Goal: Information Seeking & Learning: Learn about a topic

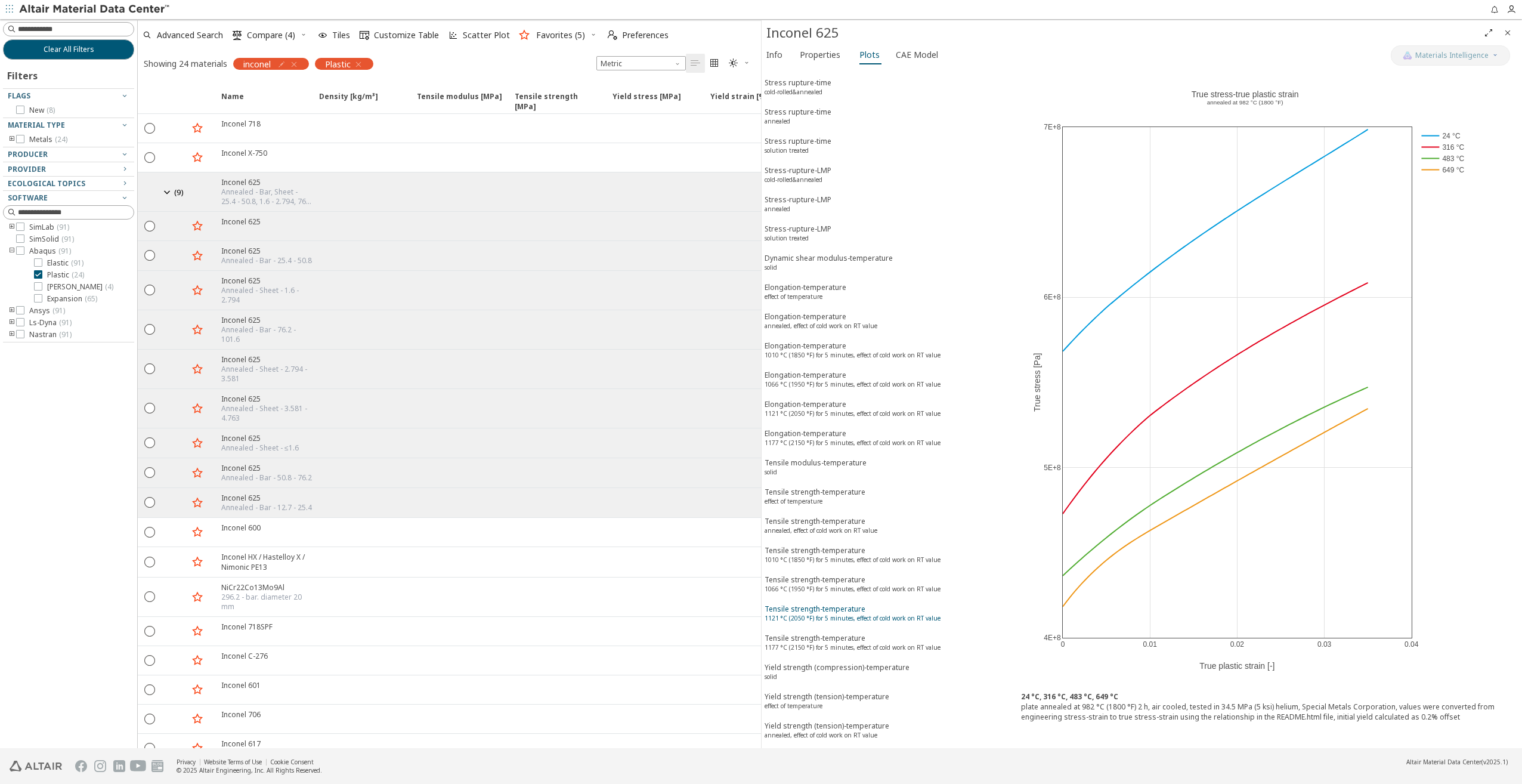
scroll to position [716, 0]
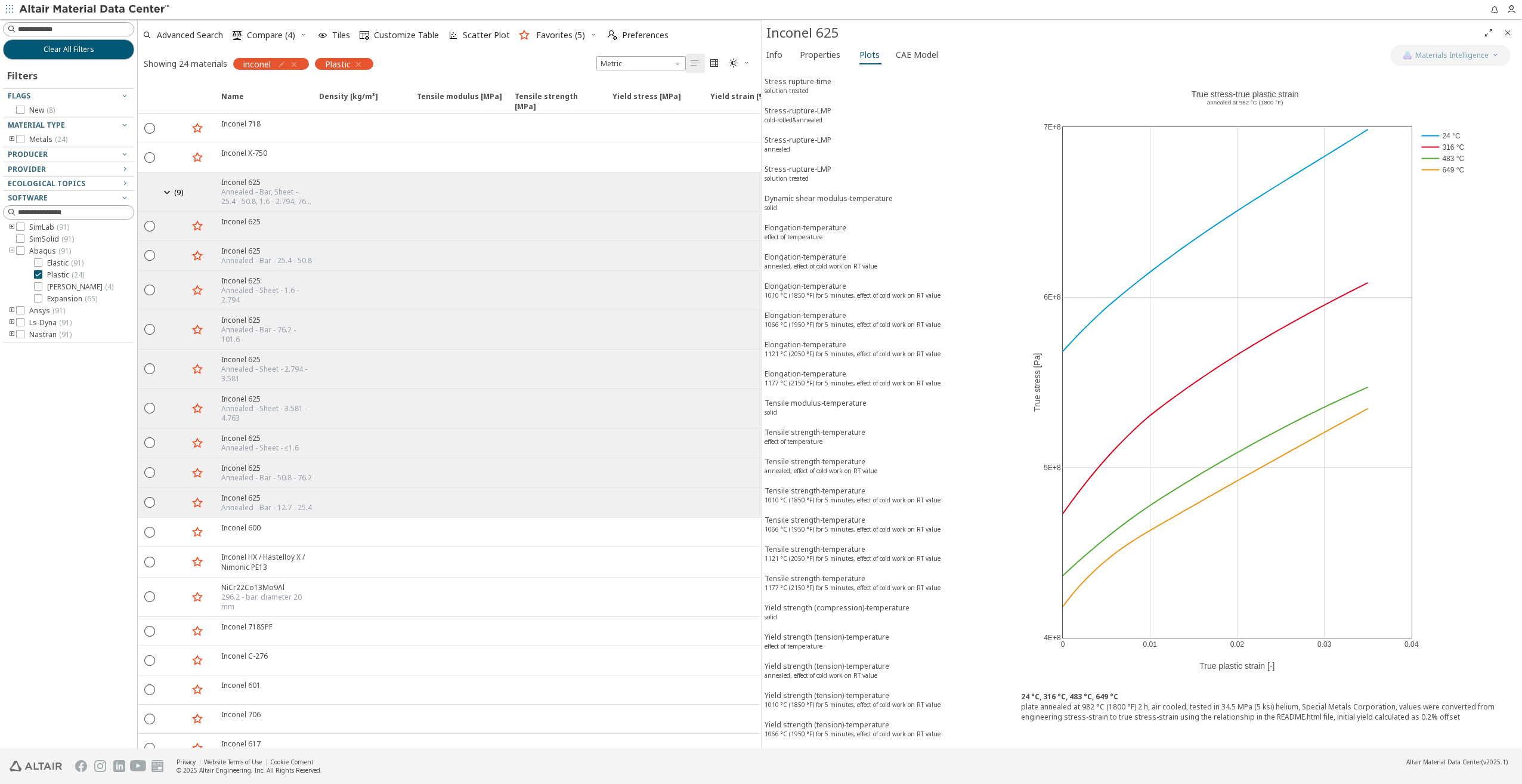
click at [363, 64] on icon "button" at bounding box center [358, 65] width 9 height 9
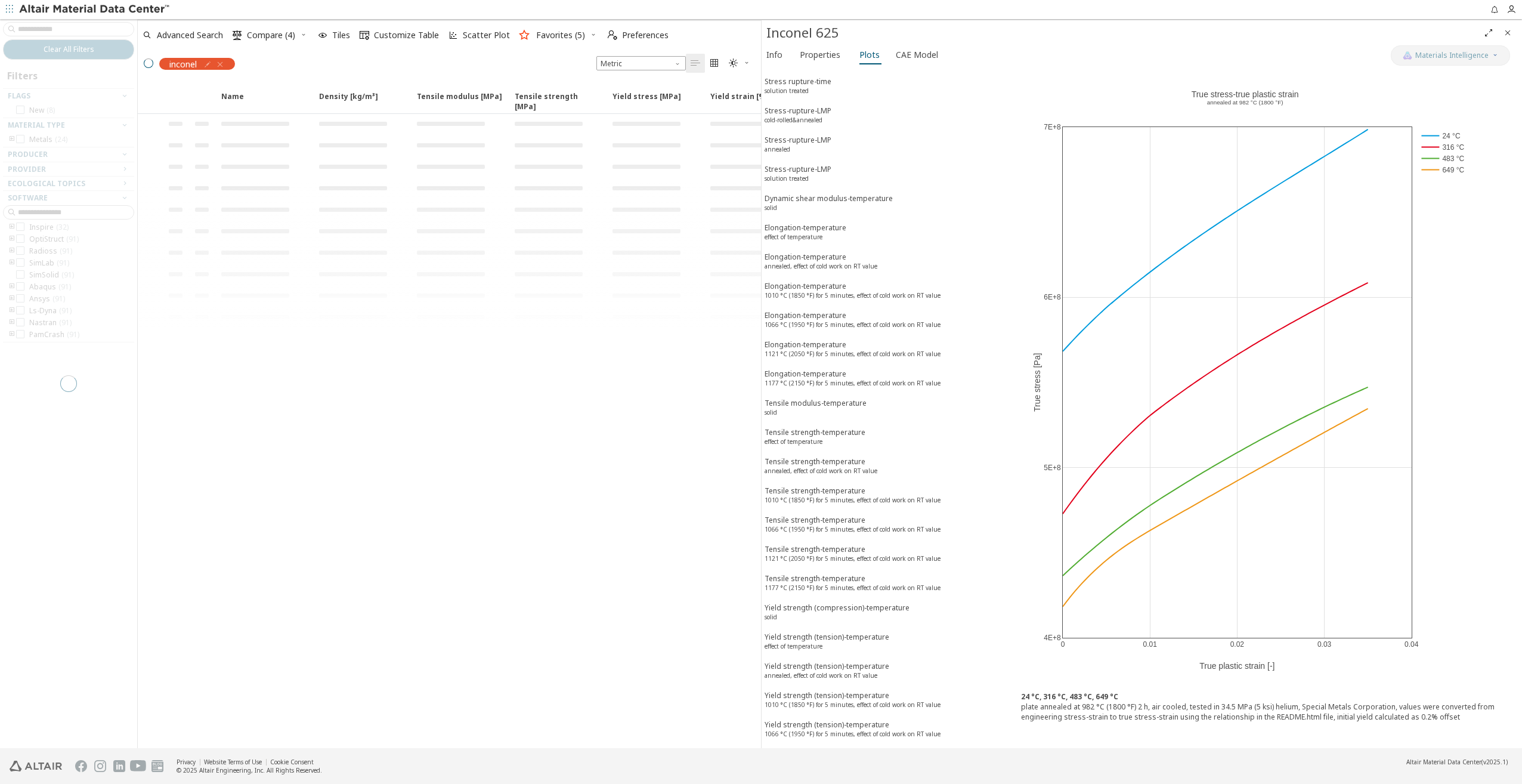
scroll to position [15, 0]
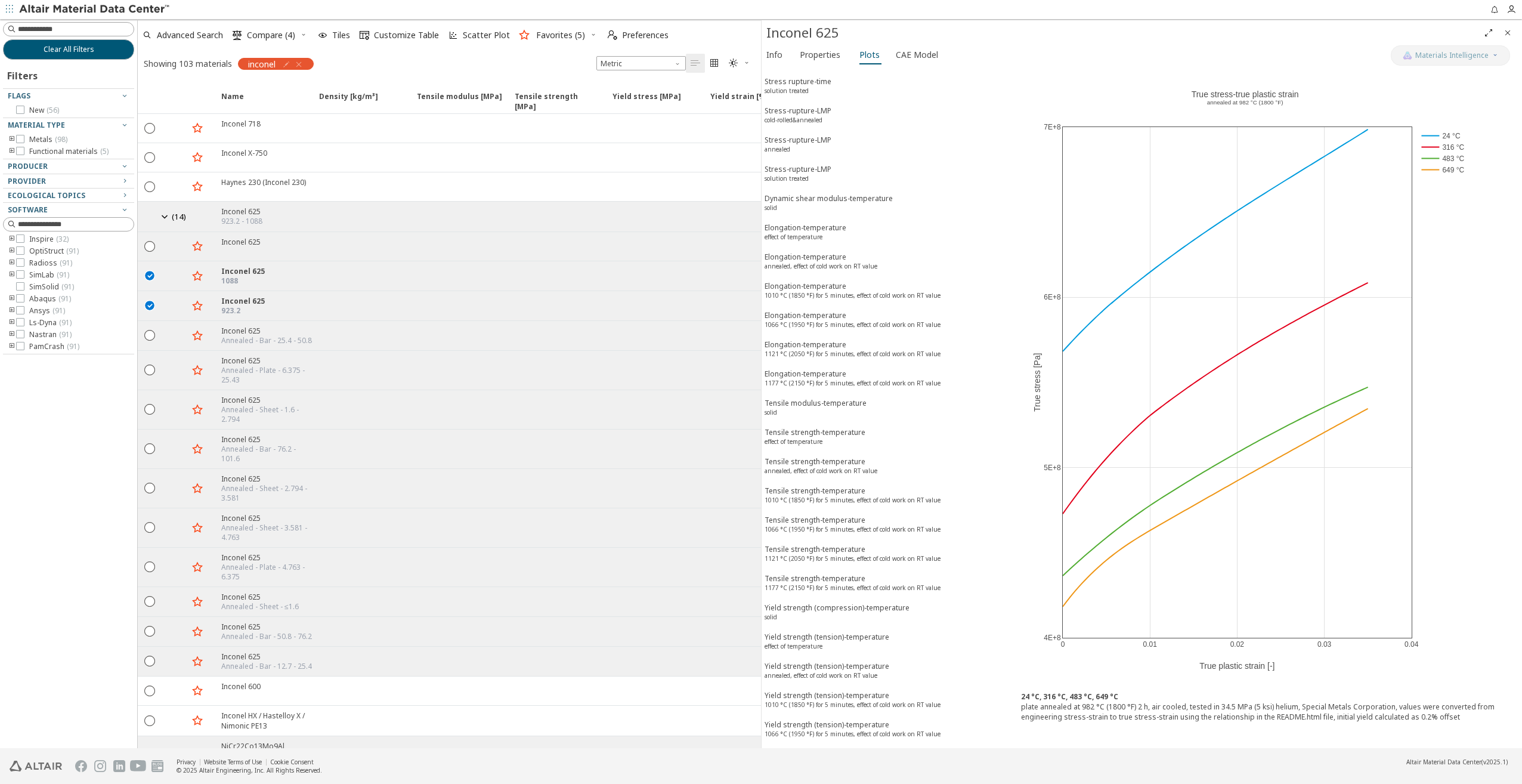
click at [301, 62] on icon "button" at bounding box center [299, 65] width 9 height 9
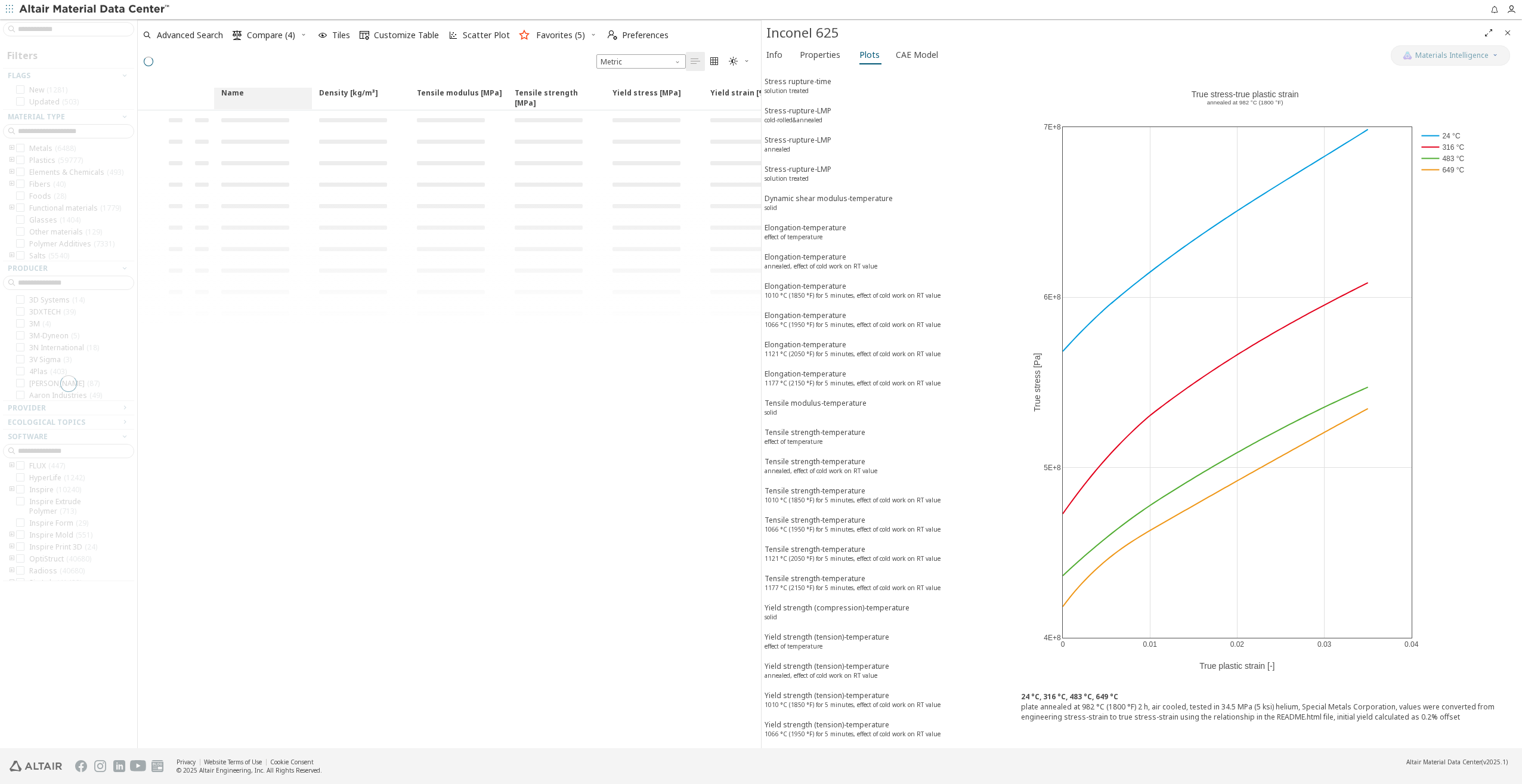
scroll to position [107, 0]
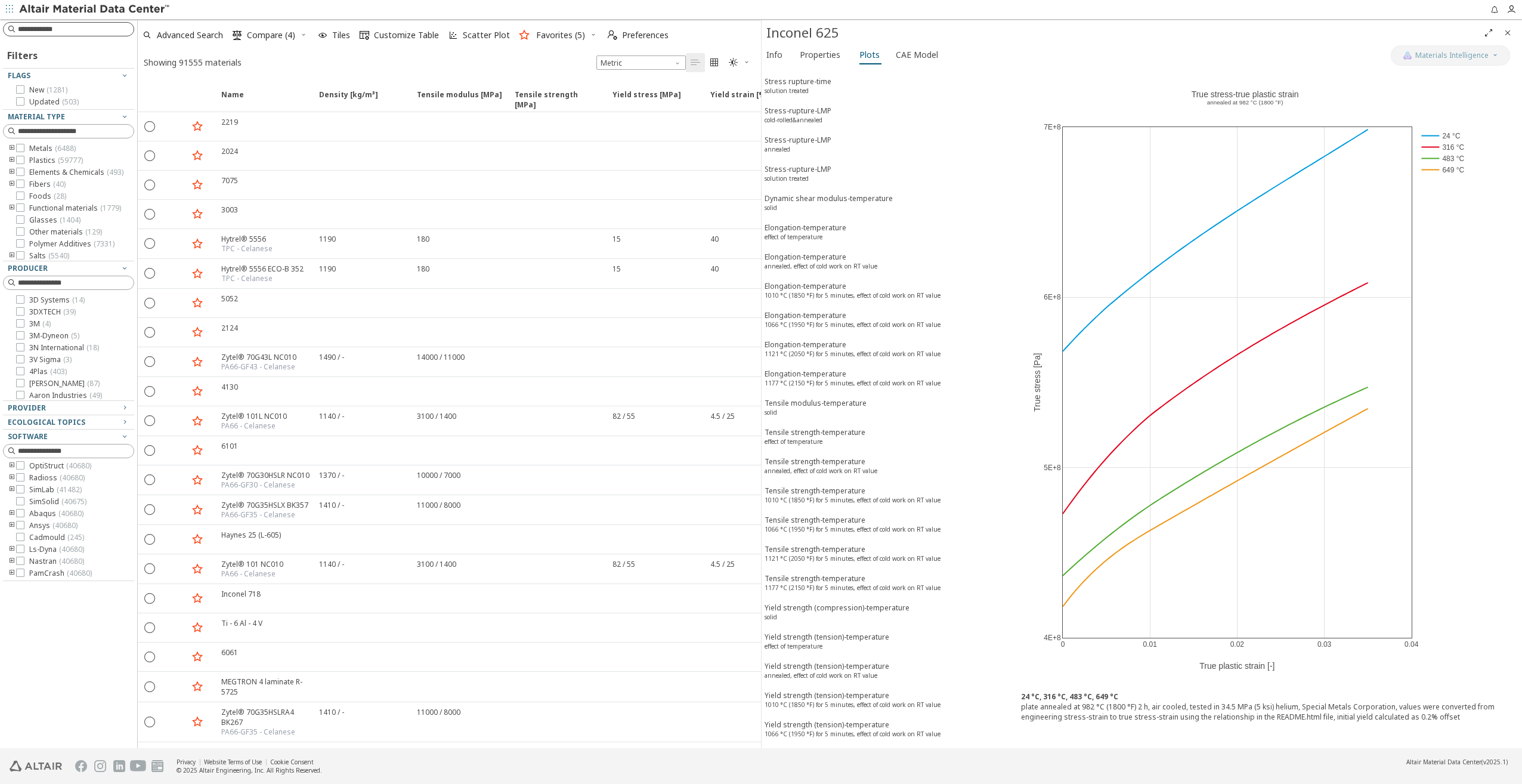
click at [35, 28] on input at bounding box center [75, 29] width 115 height 12
click at [35, 28] on input at bounding box center [70, 30] width 129 height 13
click at [102, 23] on input at bounding box center [70, 30] width 129 height 13
type input "******"
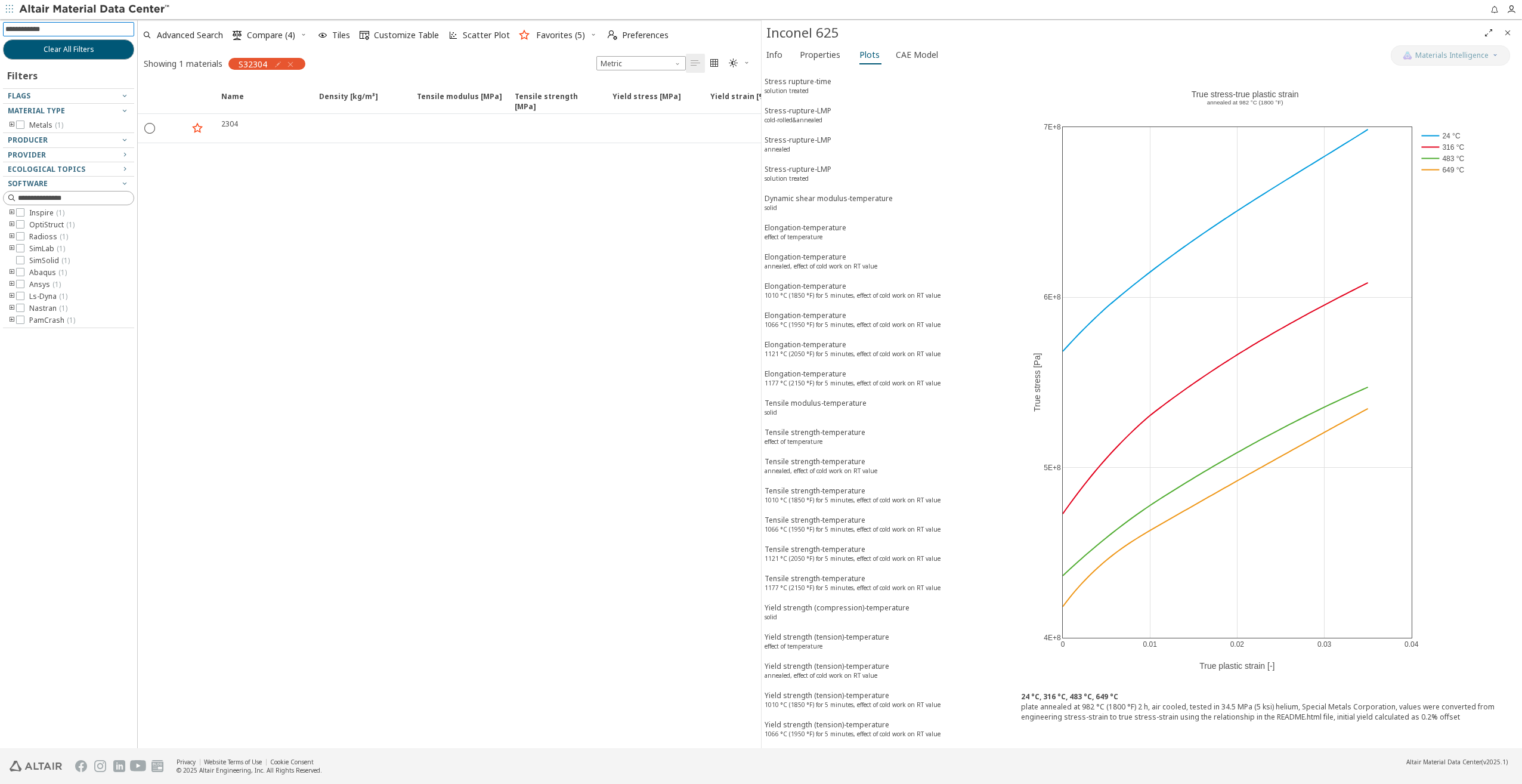
scroll to position [3, 0]
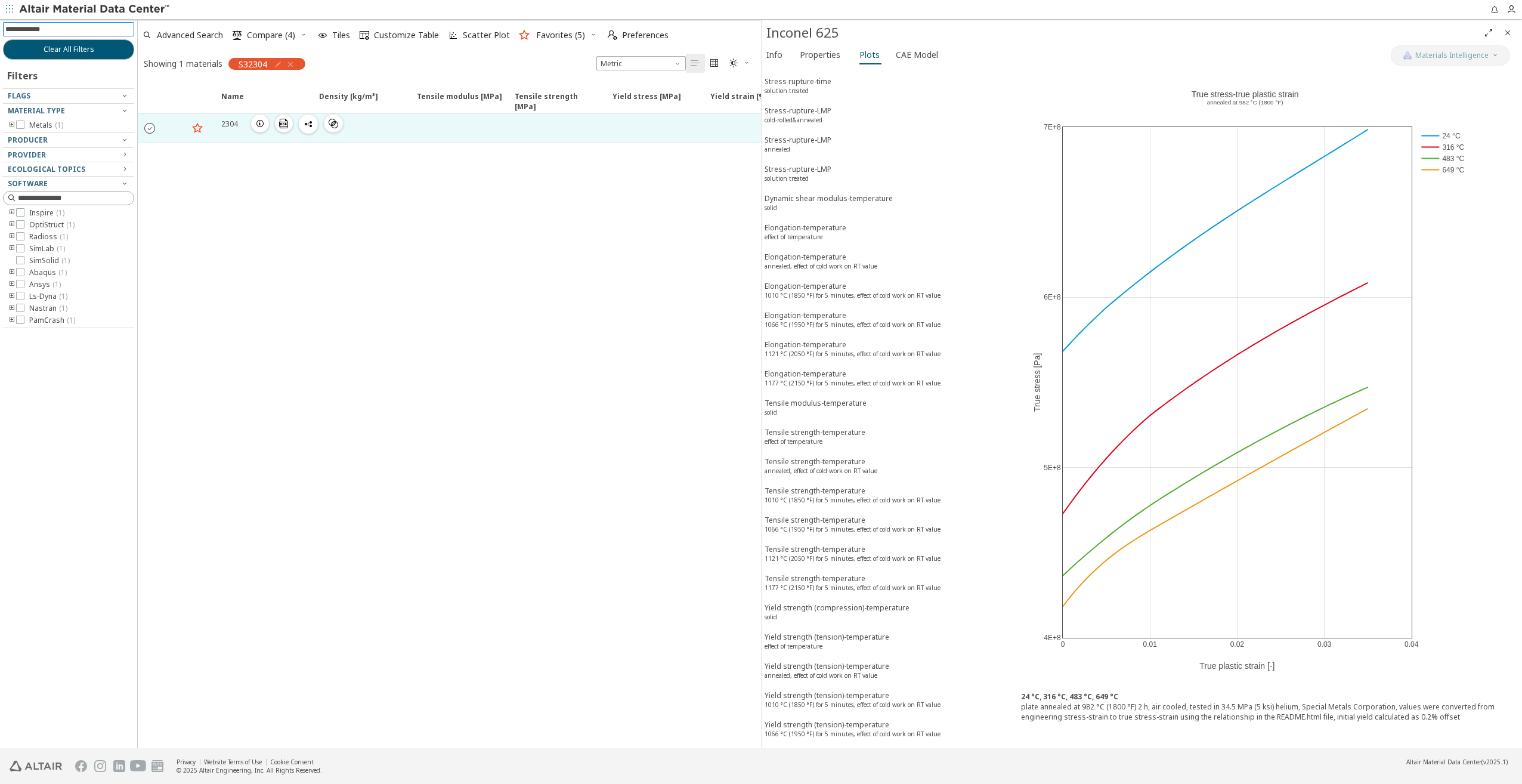
click at [149, 125] on icon "" at bounding box center [150, 128] width 11 height 11
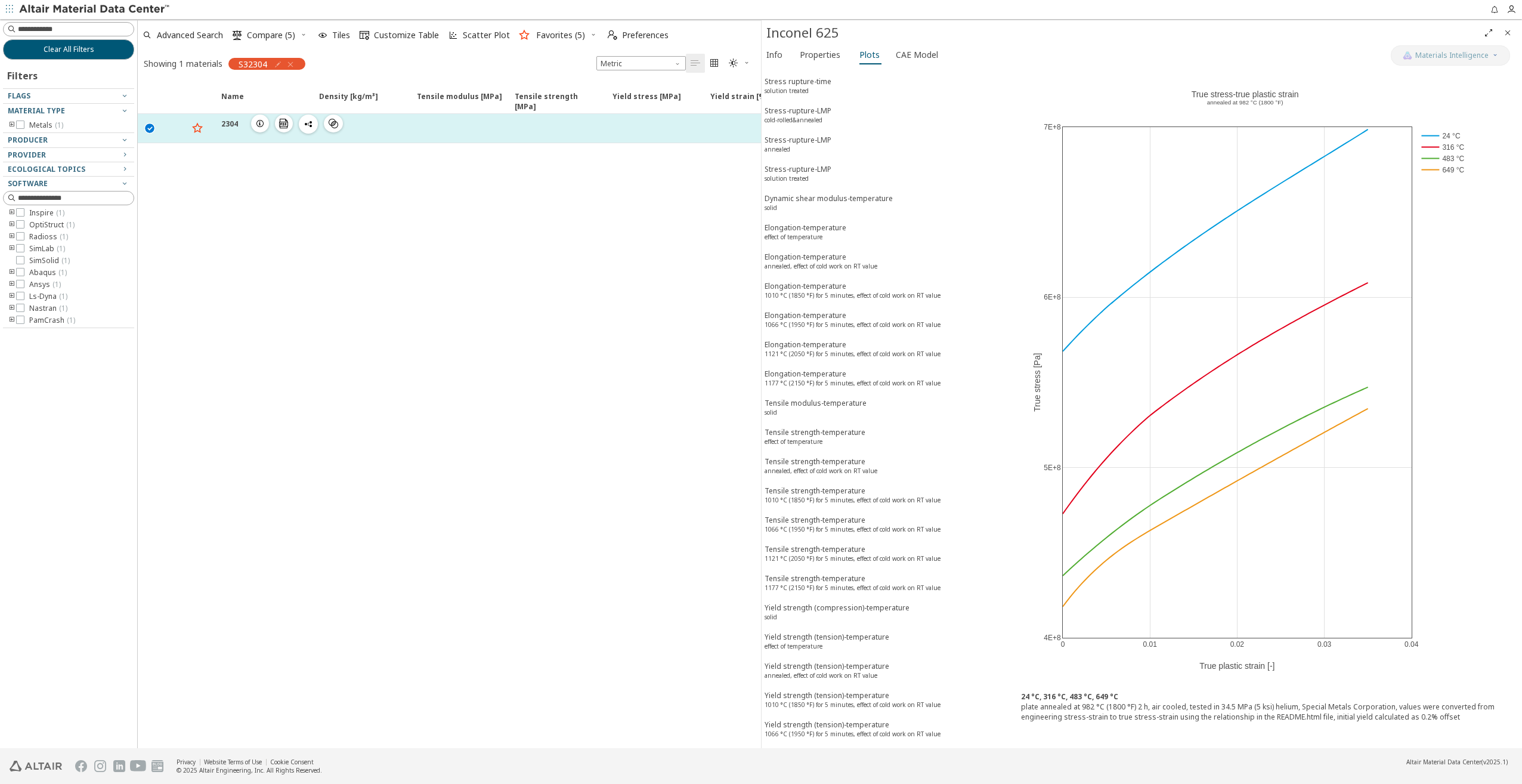
click at [260, 124] on icon "button" at bounding box center [260, 124] width 9 height 9
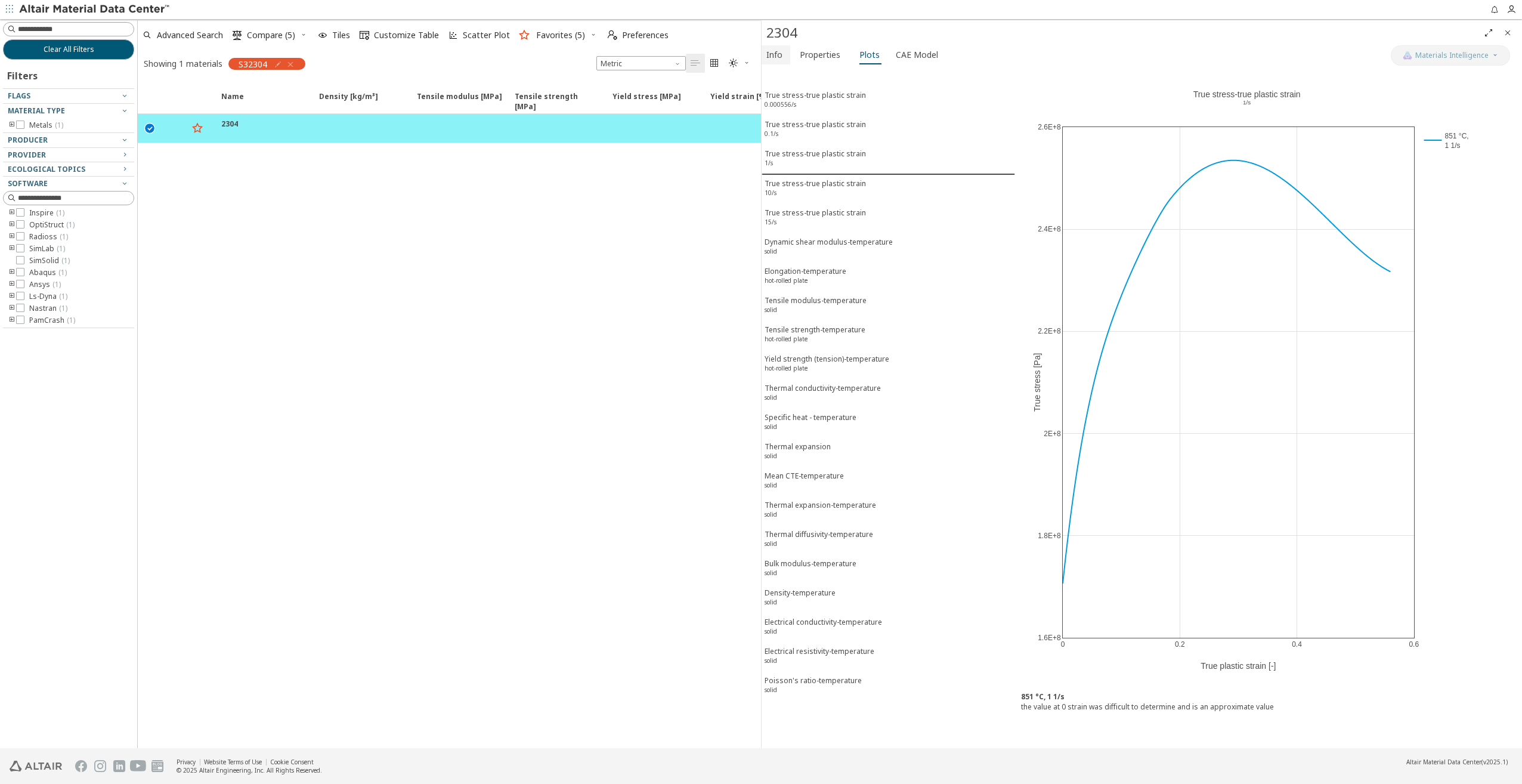
click at [777, 54] on span "Info" at bounding box center [774, 54] width 16 height 19
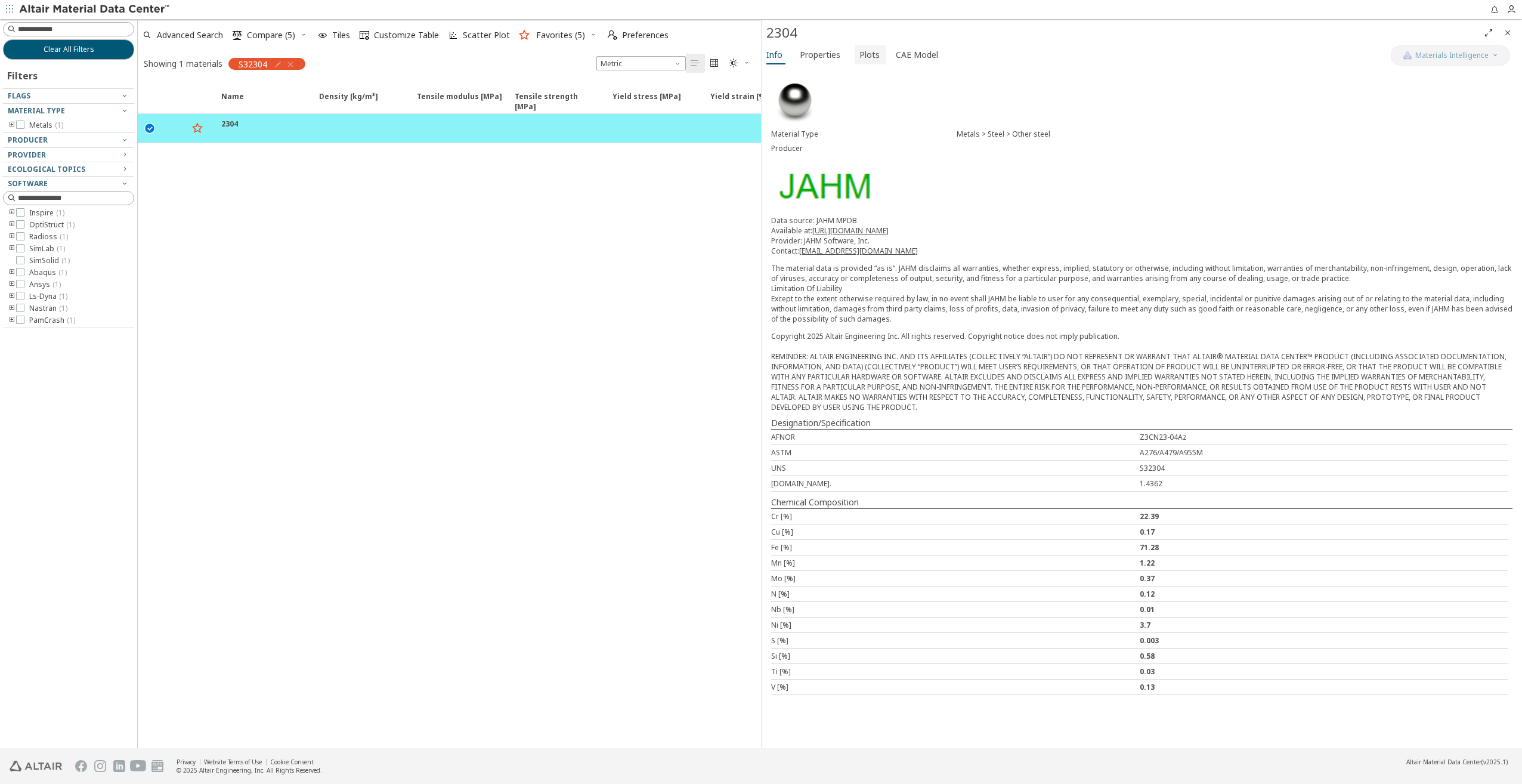
click at [862, 61] on span "Plots" at bounding box center [870, 54] width 20 height 19
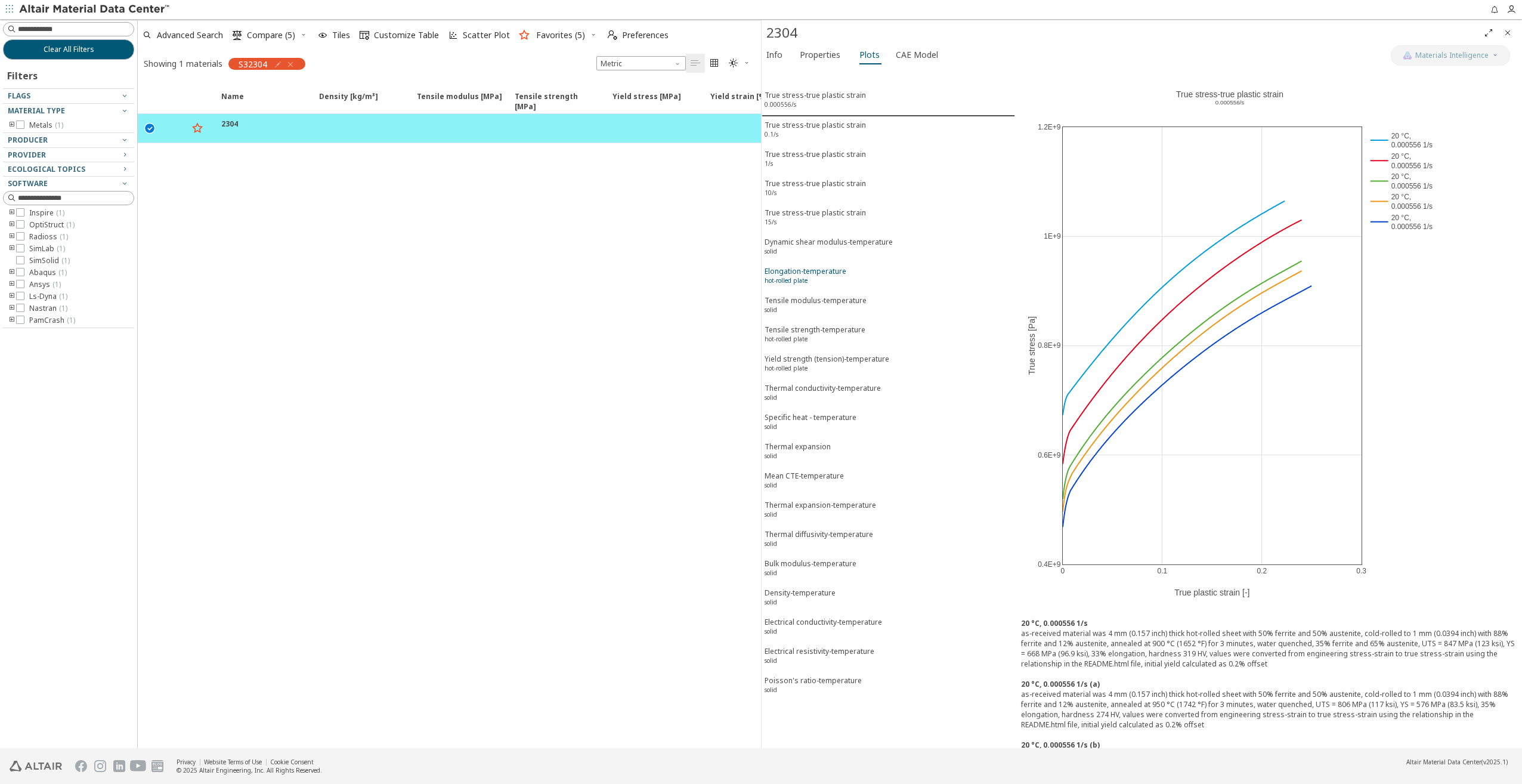
click at [807, 273] on div "Elongation-temperature hot-rolled plate" at bounding box center [805, 277] width 82 height 22
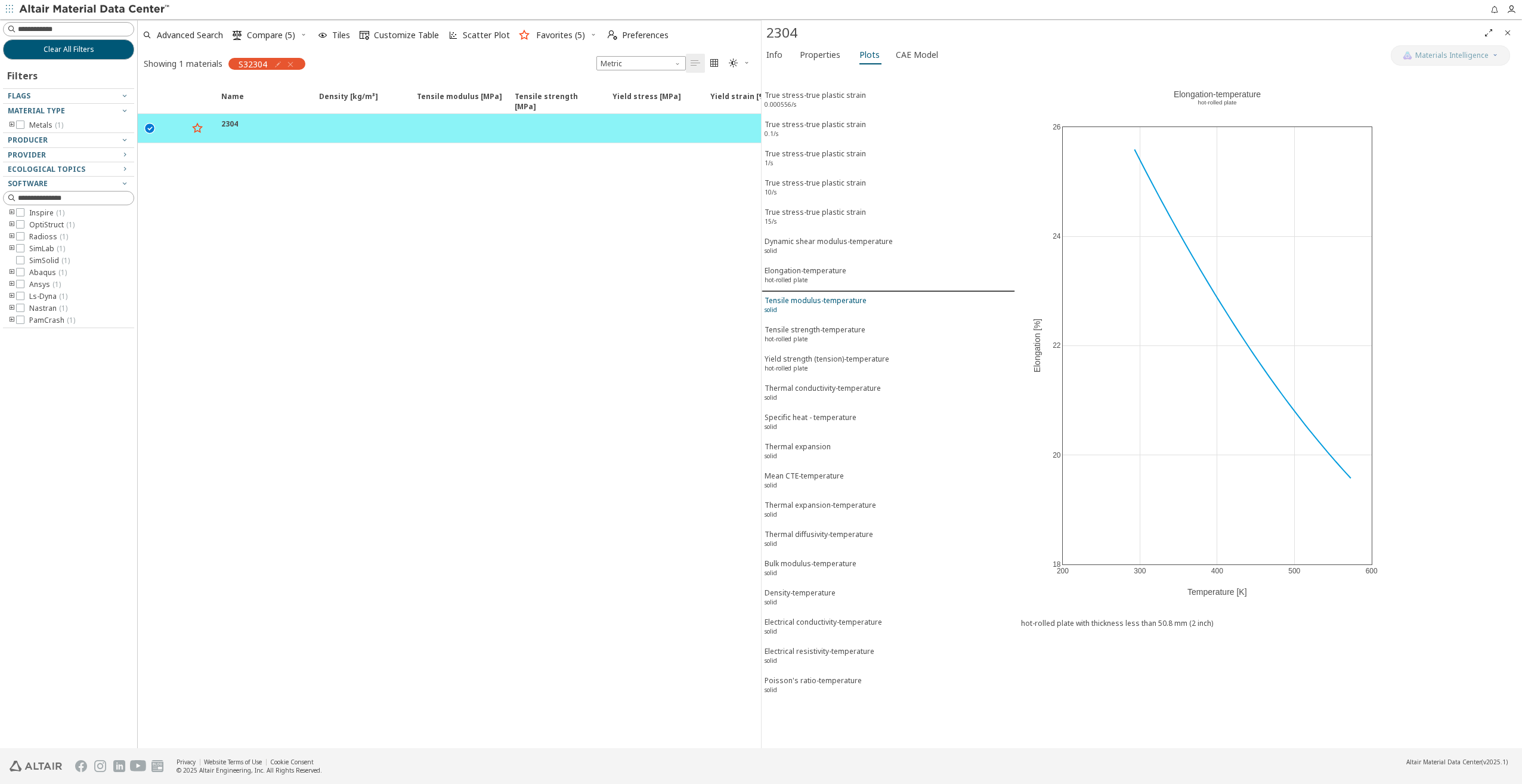
click at [806, 300] on div "Tensile modulus-temperature solid" at bounding box center [815, 306] width 102 height 22
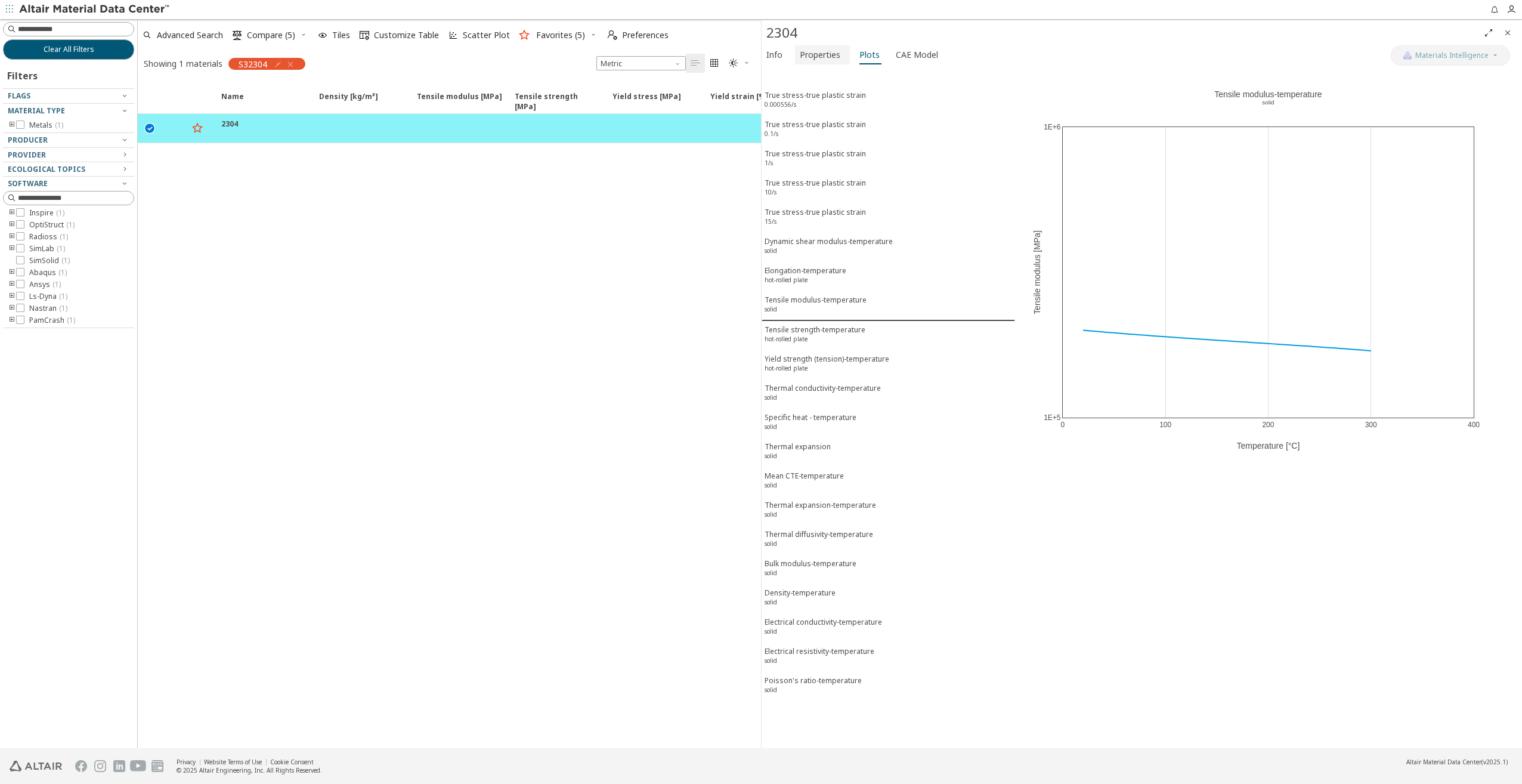
click at [813, 59] on span "Properties" at bounding box center [820, 54] width 41 height 19
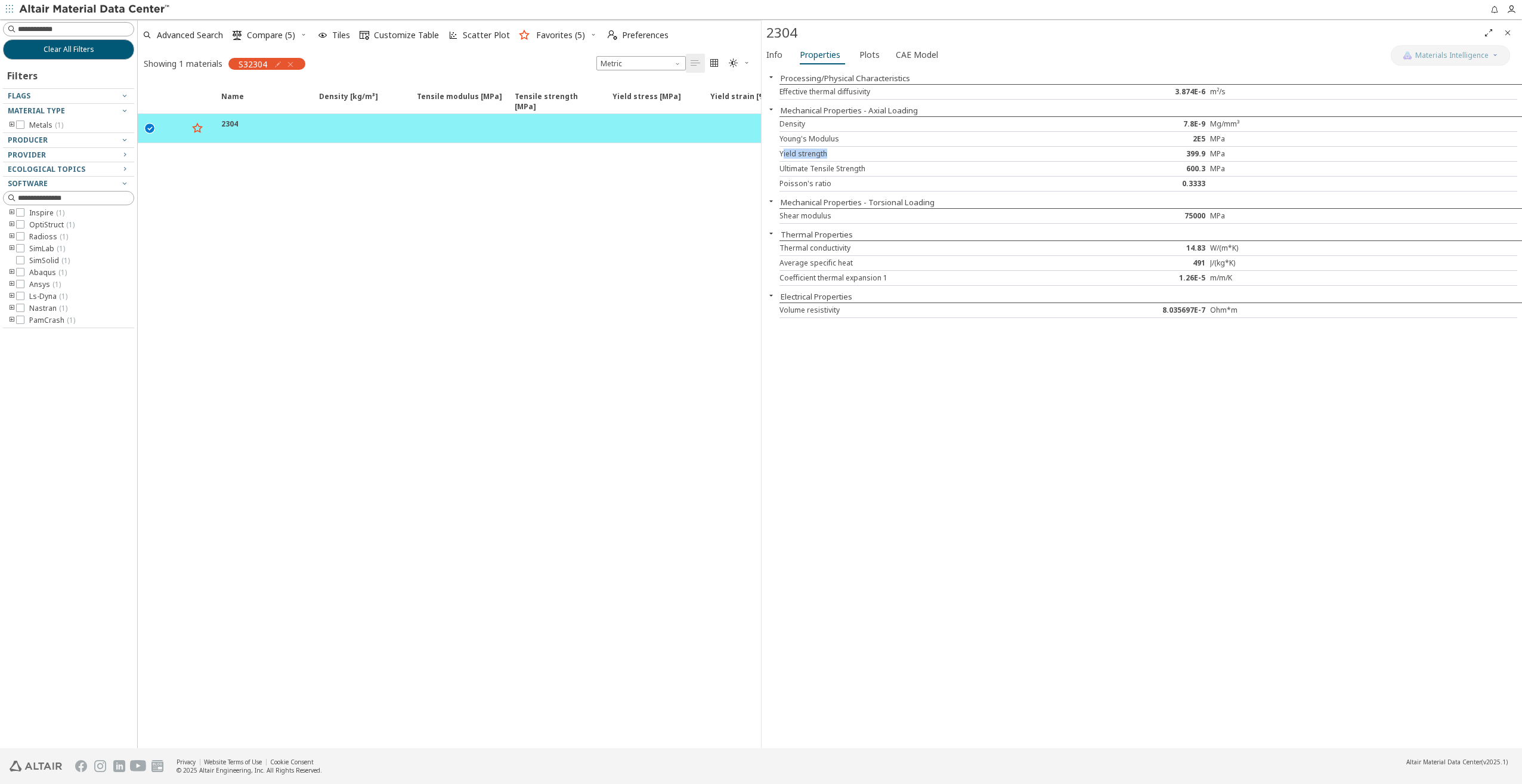
drag, startPoint x: 829, startPoint y: 156, endPoint x: 783, endPoint y: 155, distance: 46.0
click at [783, 155] on div "Yield strength" at bounding box center [933, 154] width 307 height 9
drag, startPoint x: 783, startPoint y: 155, endPoint x: 827, endPoint y: 157, distance: 44.0
click at [827, 157] on div "Yield strength" at bounding box center [933, 154] width 307 height 9
click at [867, 58] on span "Plots" at bounding box center [870, 54] width 20 height 19
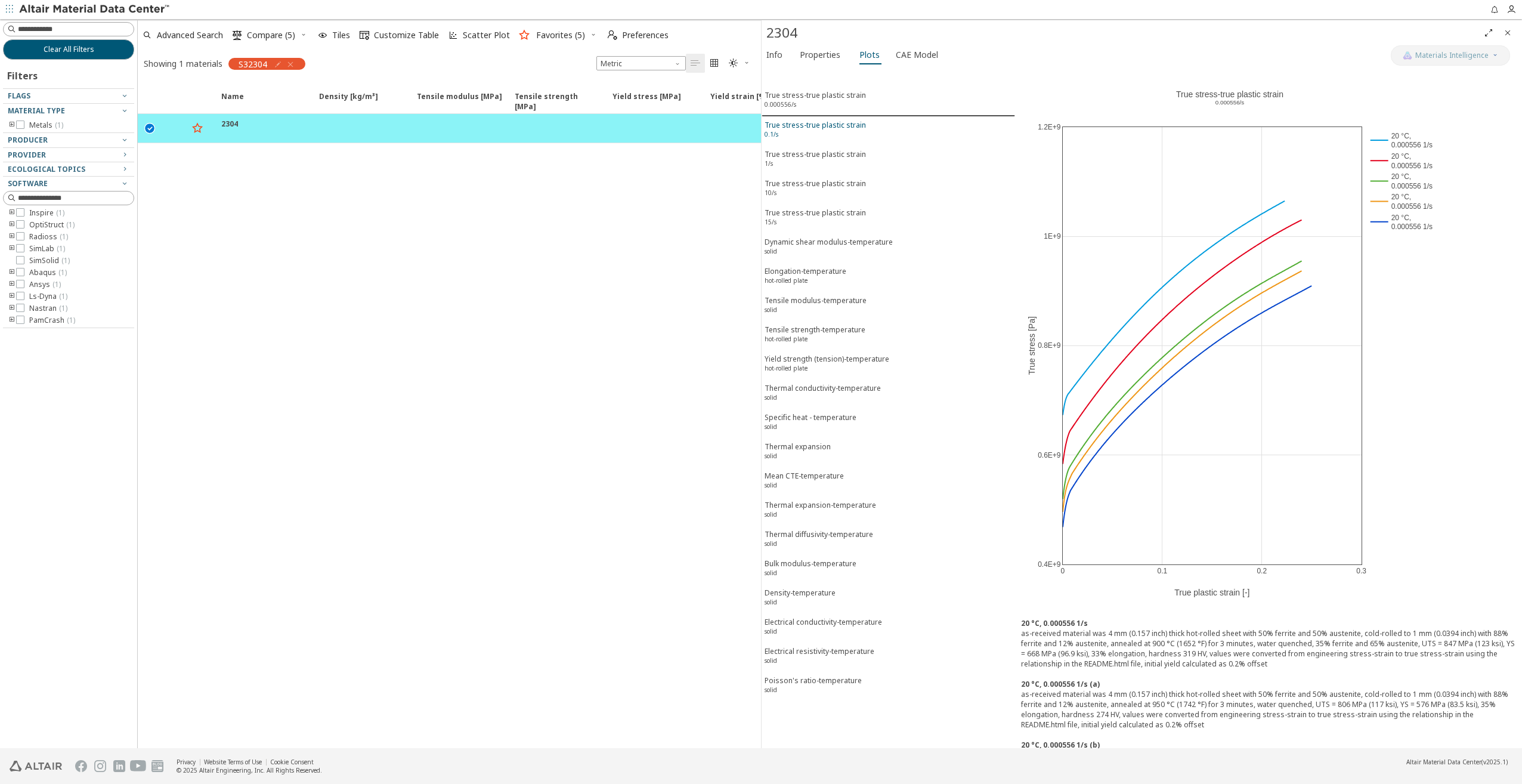
click at [792, 129] on div "True stress-true plastic strain 0.1/s" at bounding box center [815, 131] width 101 height 22
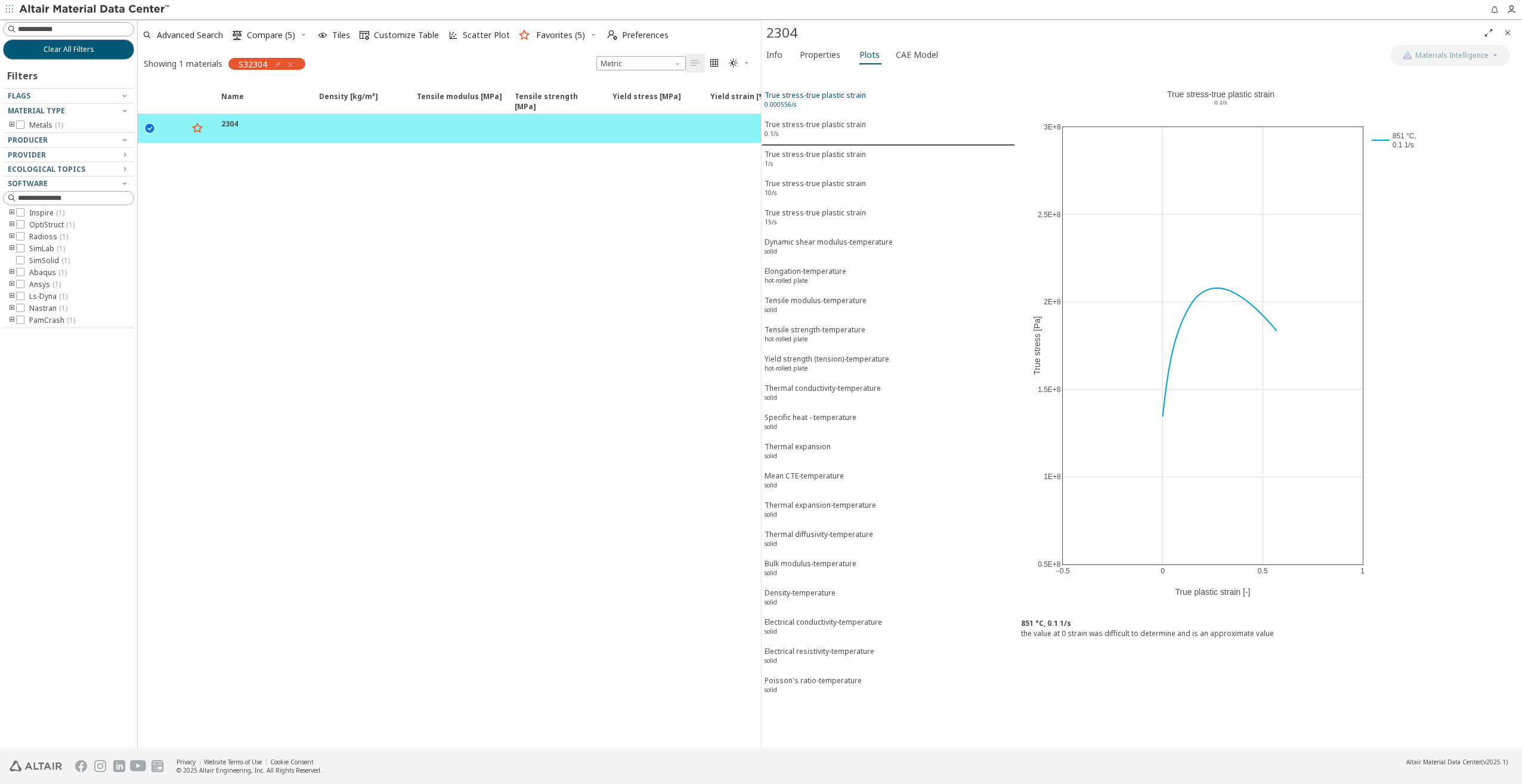
click at [789, 103] on sup "0.000556/s" at bounding box center [780, 104] width 31 height 8
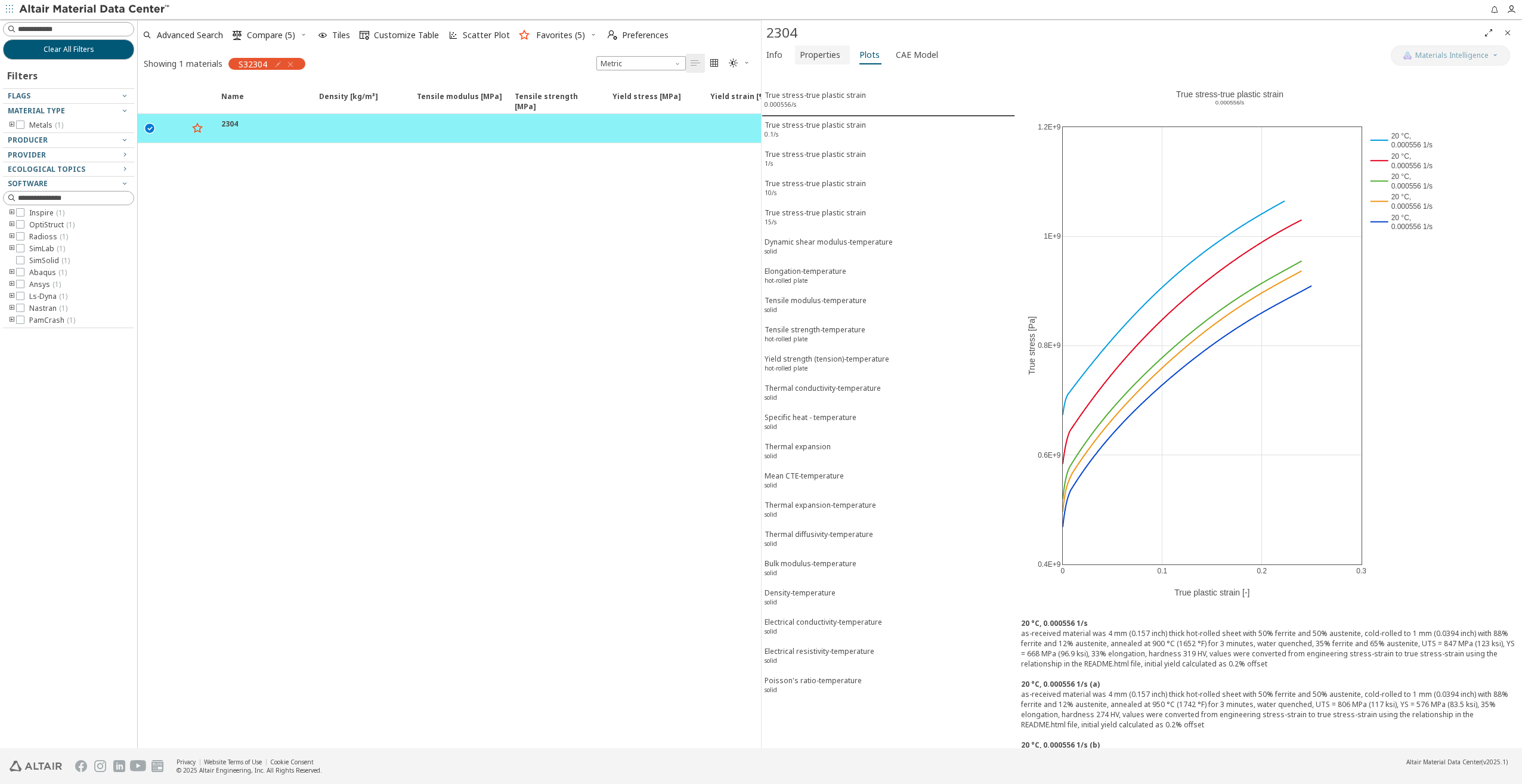
click at [821, 53] on span "Properties" at bounding box center [820, 54] width 41 height 19
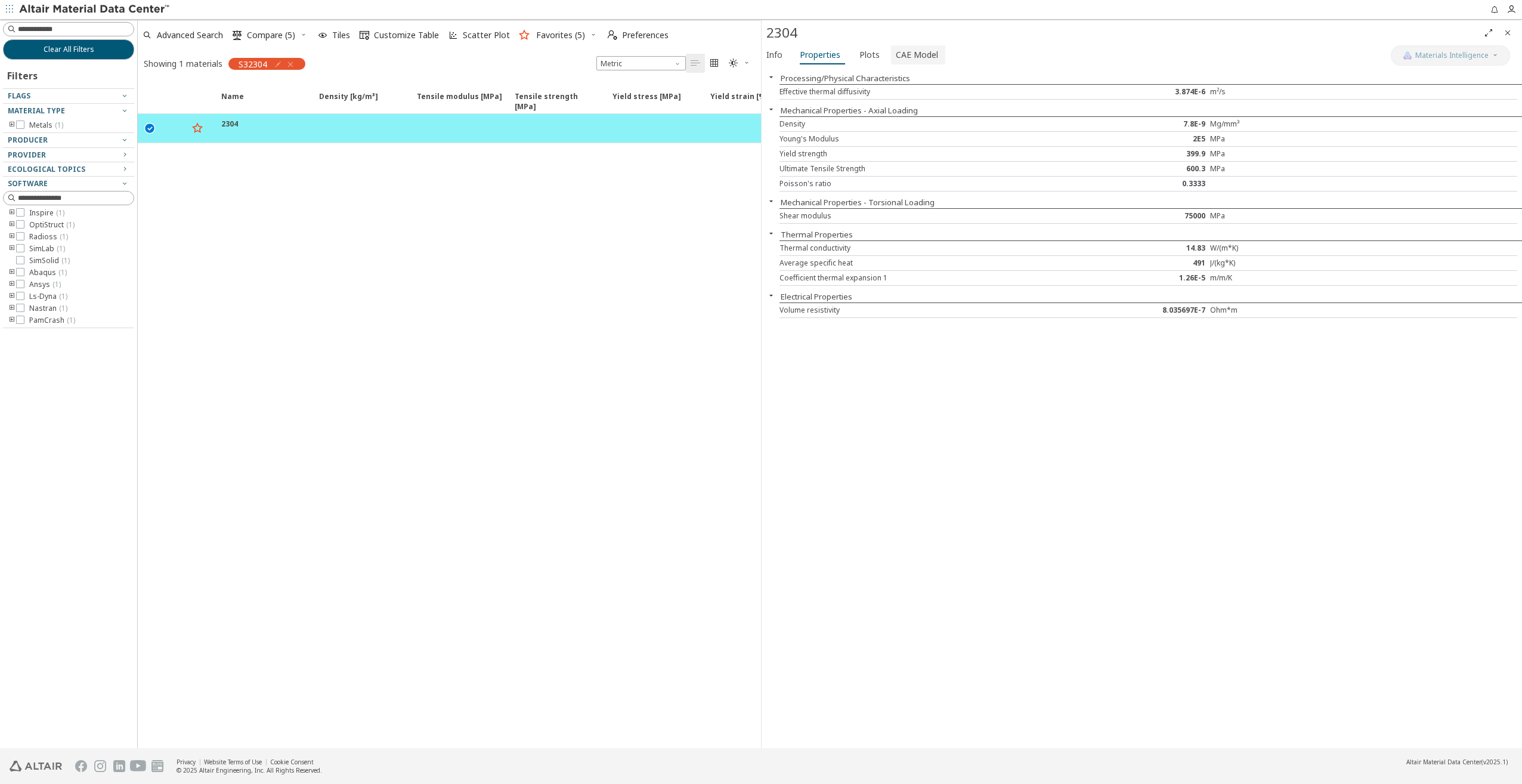
click at [922, 48] on span "CAE Model" at bounding box center [917, 54] width 42 height 19
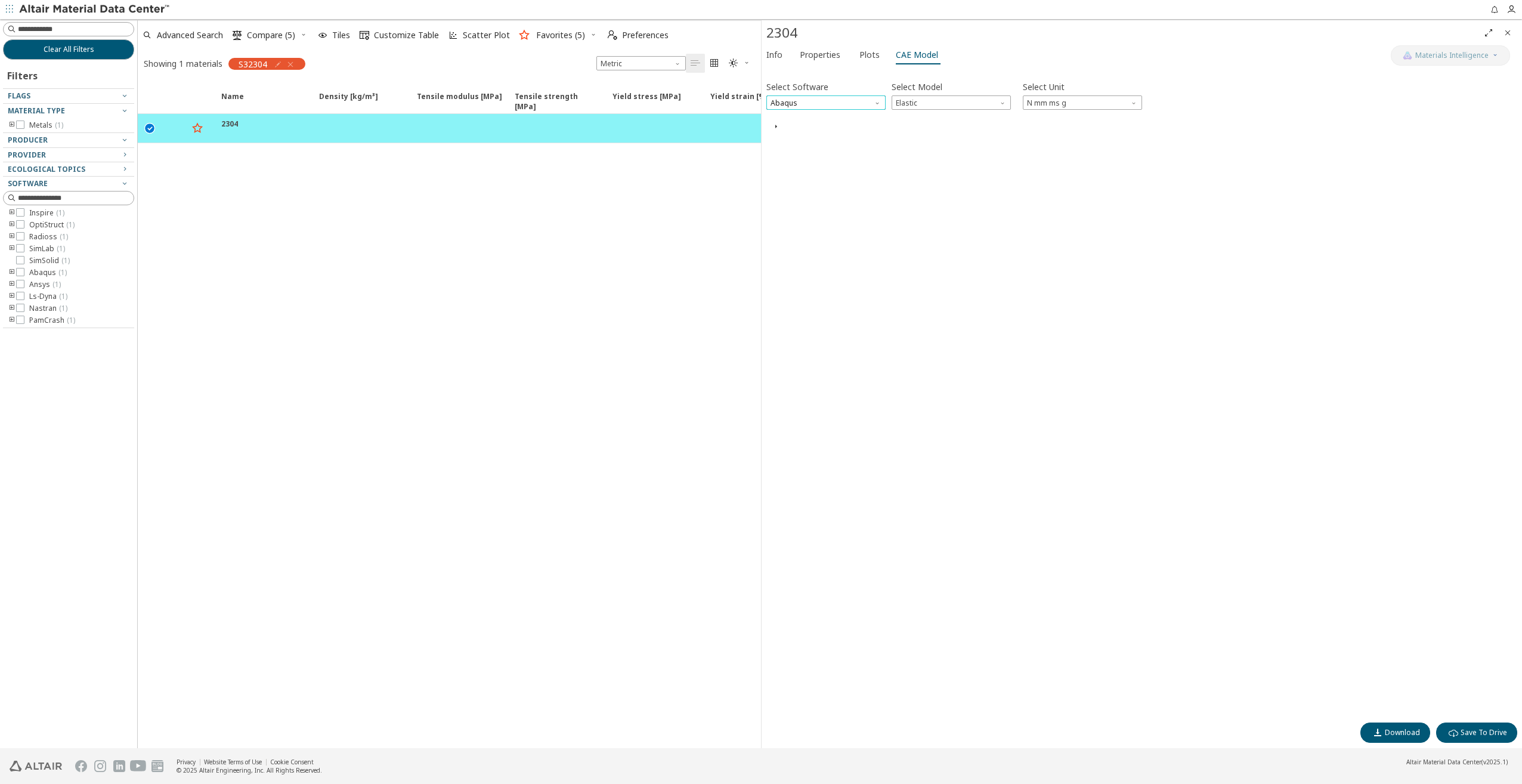
click at [821, 104] on span "Abaqus" at bounding box center [826, 102] width 119 height 15
click at [799, 136] on span "OptiStruct" at bounding box center [790, 132] width 35 height 9
click at [909, 103] on span "Model" at bounding box center [951, 102] width 119 height 15
drag, startPoint x: 914, startPoint y: 145, endPoint x: 913, endPoint y: 133, distance: 12.0
click at [913, 133] on div "Mat1 MatS1 Mat4" at bounding box center [951, 131] width 119 height 43
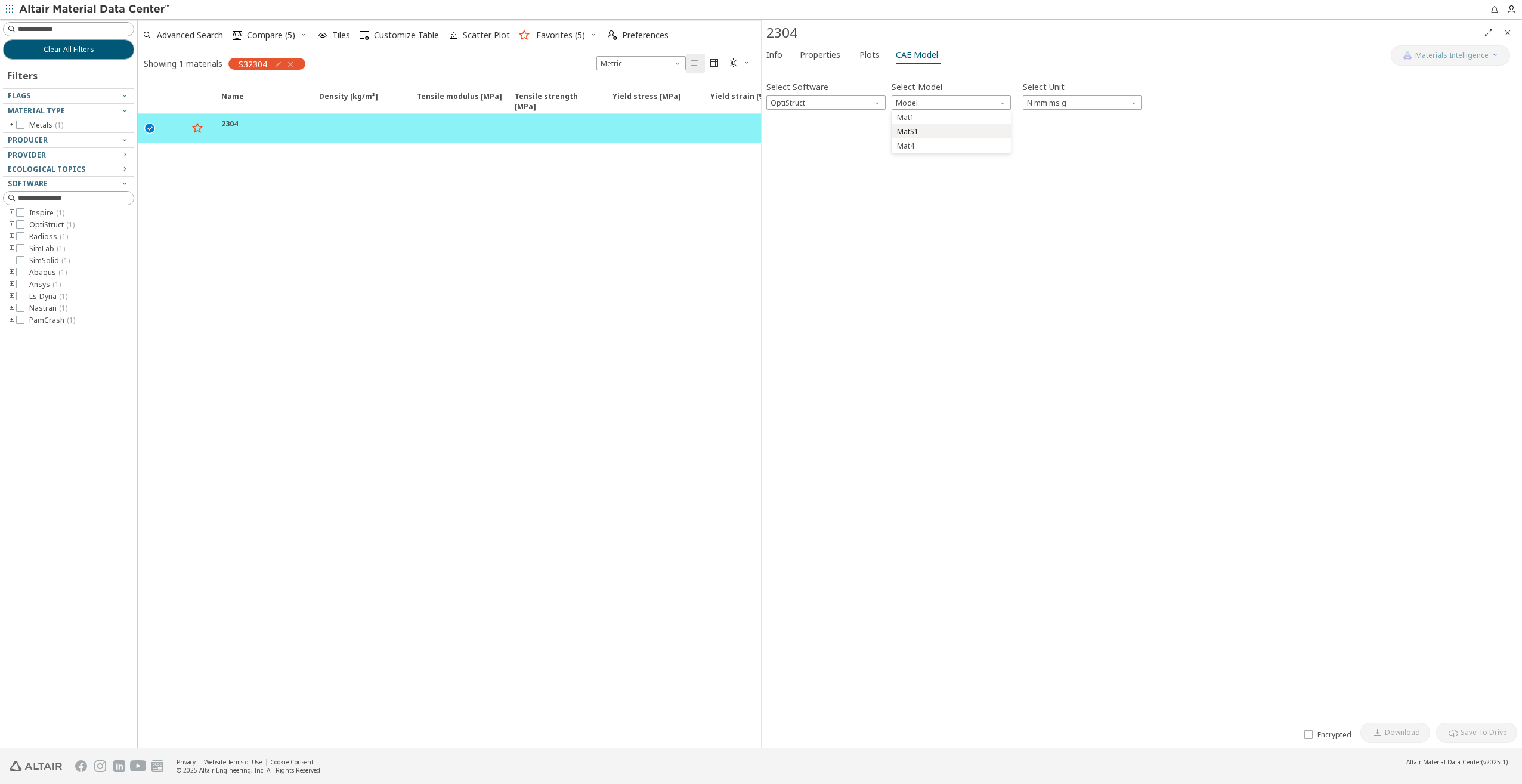
click at [913, 133] on span "MatS1" at bounding box center [908, 132] width 21 height 9
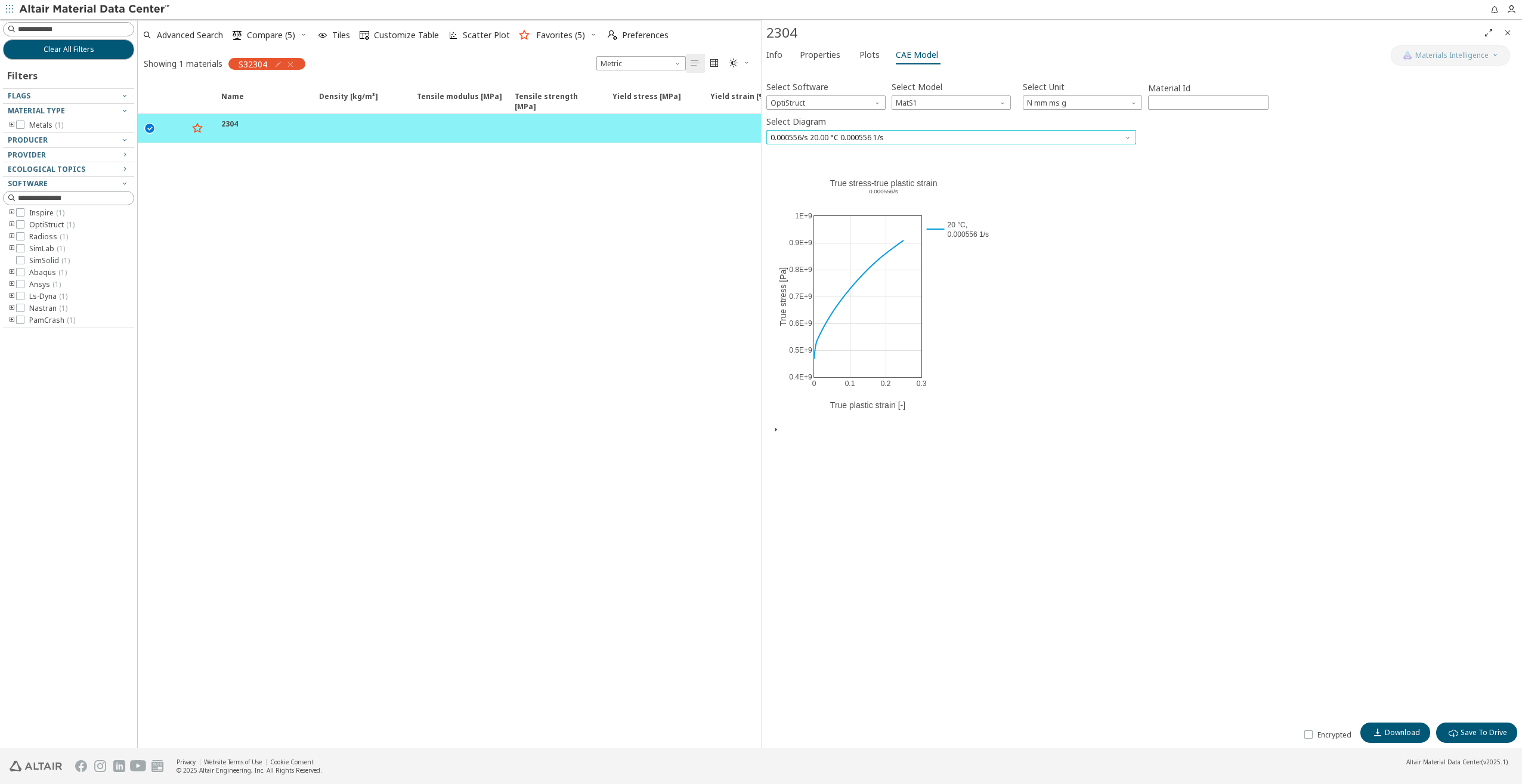
click at [898, 137] on span "0.000556/s 20.00 °C 0.000556 1/s" at bounding box center [951, 137] width 370 height 15
click at [855, 205] on span "0.000556/s 20.00 °C 0.000556 1/s" at bounding box center [828, 209] width 113 height 9
click at [788, 428] on button "CAE Card Preview" at bounding box center [820, 430] width 68 height 11
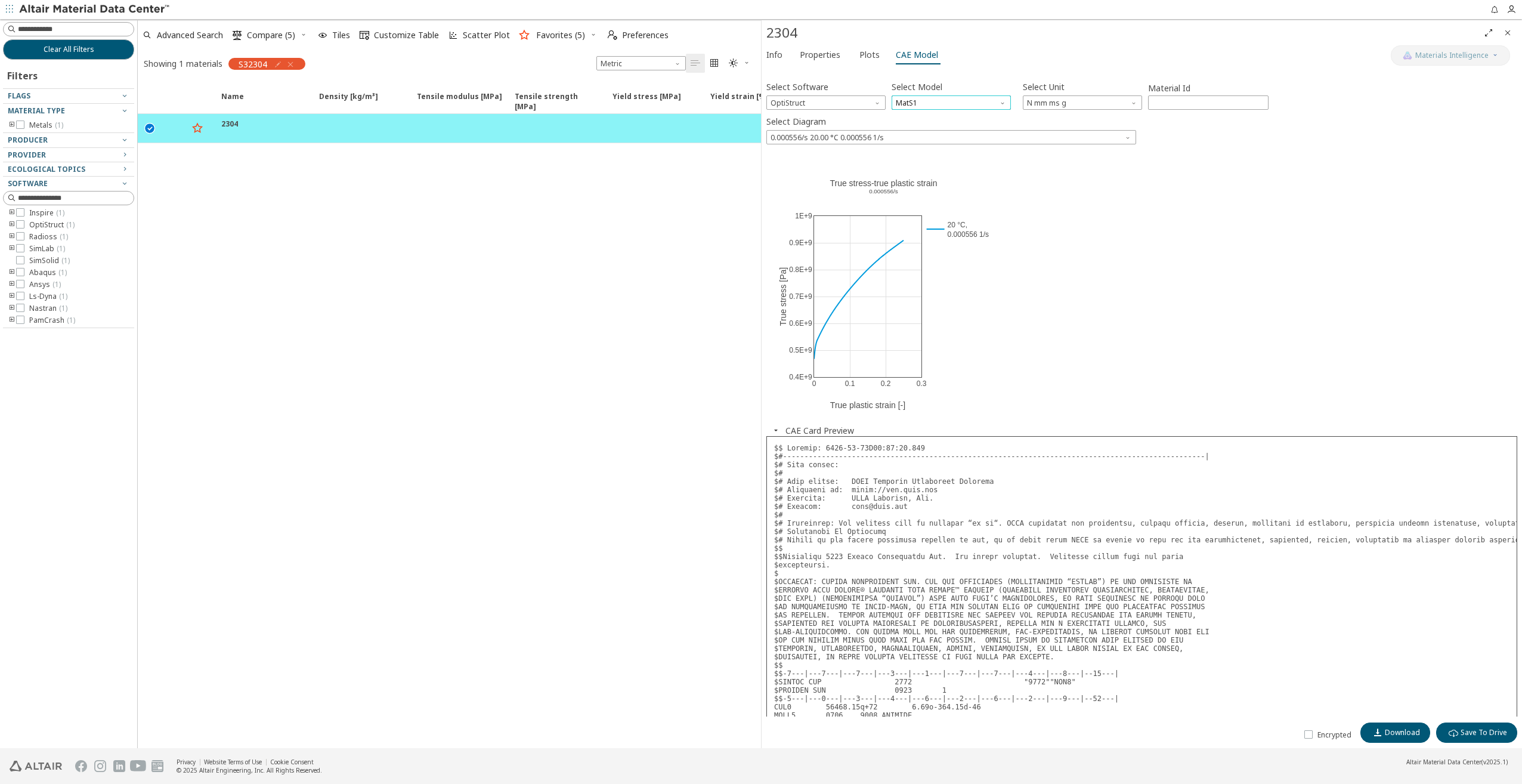
click at [957, 105] on span "MatS1" at bounding box center [951, 102] width 119 height 15
click at [924, 143] on span "Mat4" at bounding box center [951, 146] width 110 height 8
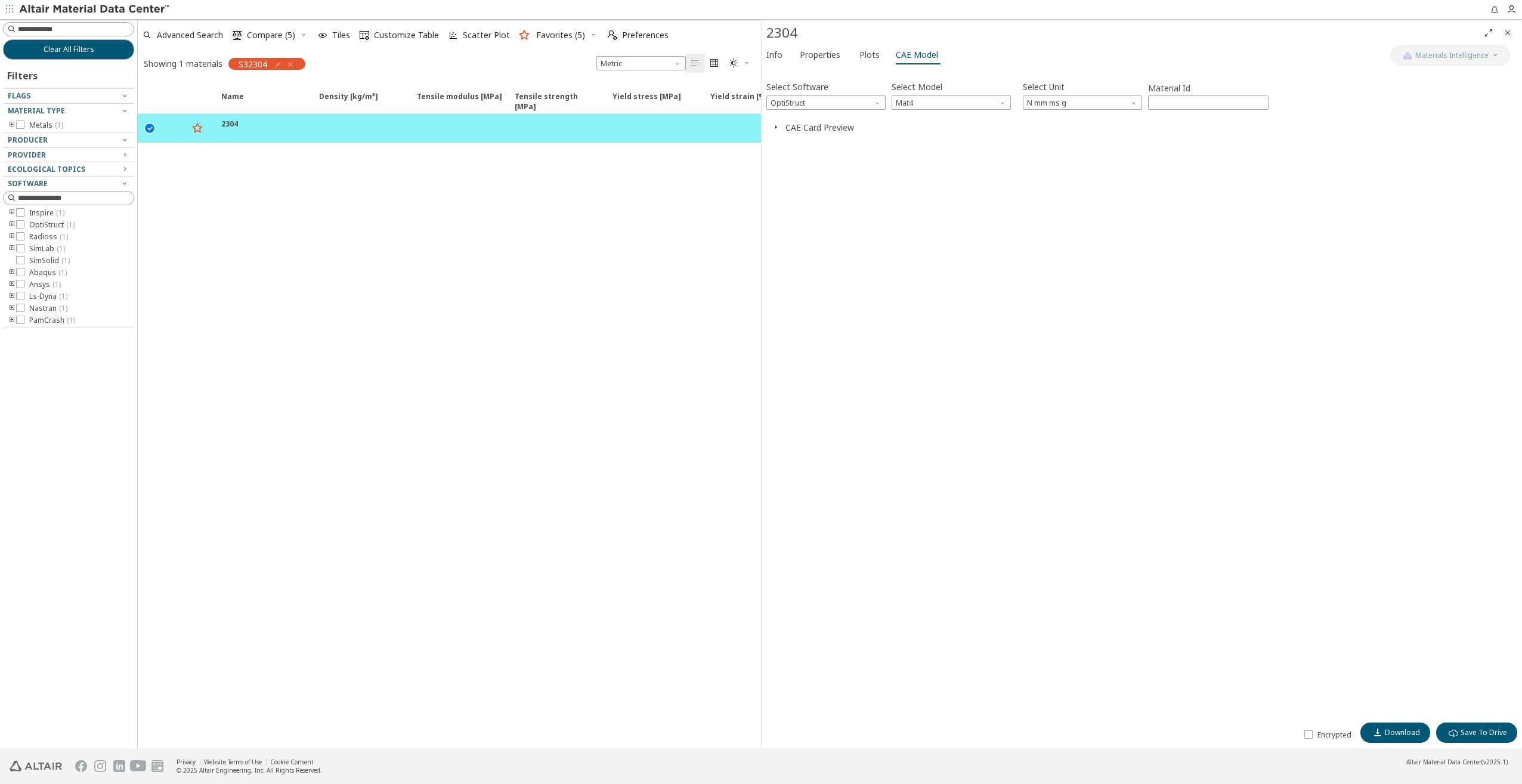
click at [788, 131] on button "CAE Card Preview" at bounding box center [820, 127] width 68 height 11
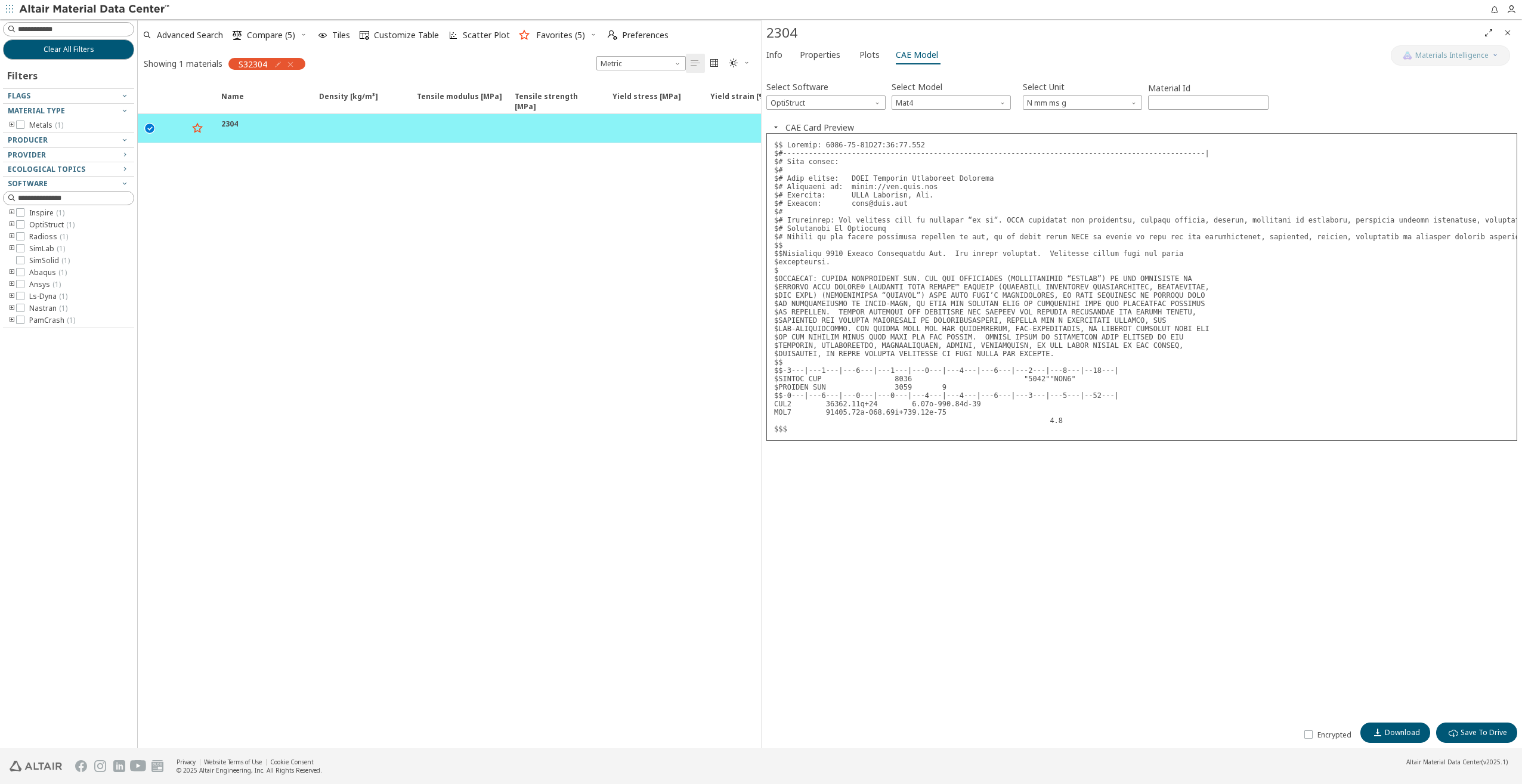
click at [851, 323] on pre at bounding box center [1142, 287] width 751 height 308
click at [963, 102] on span "Mat4" at bounding box center [951, 102] width 119 height 15
click at [929, 127] on span "MatS1" at bounding box center [951, 131] width 110 height 8
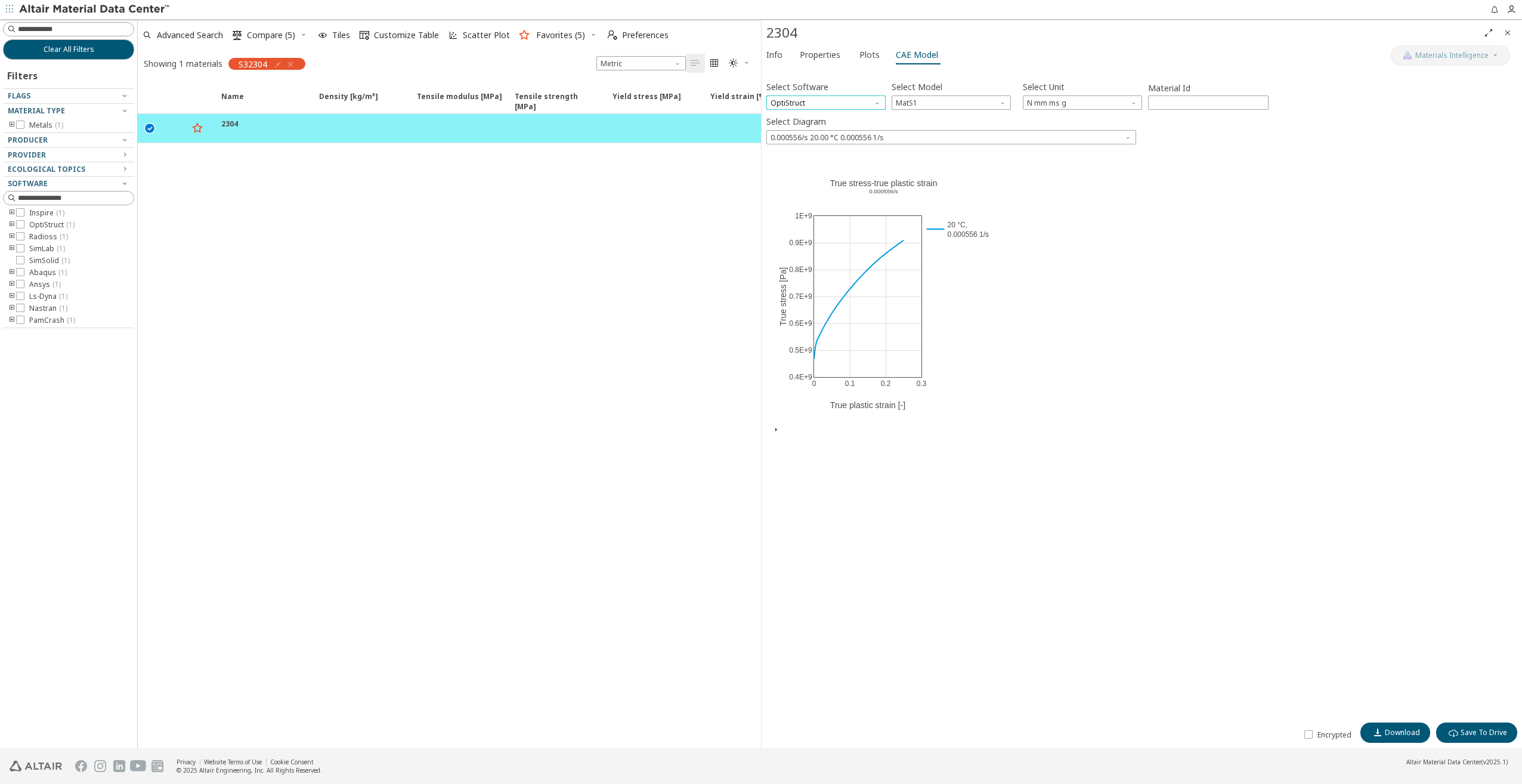
click at [854, 97] on span "OptiStruct" at bounding box center [826, 102] width 119 height 15
click at [797, 194] on span "Abaqus" at bounding box center [785, 189] width 27 height 9
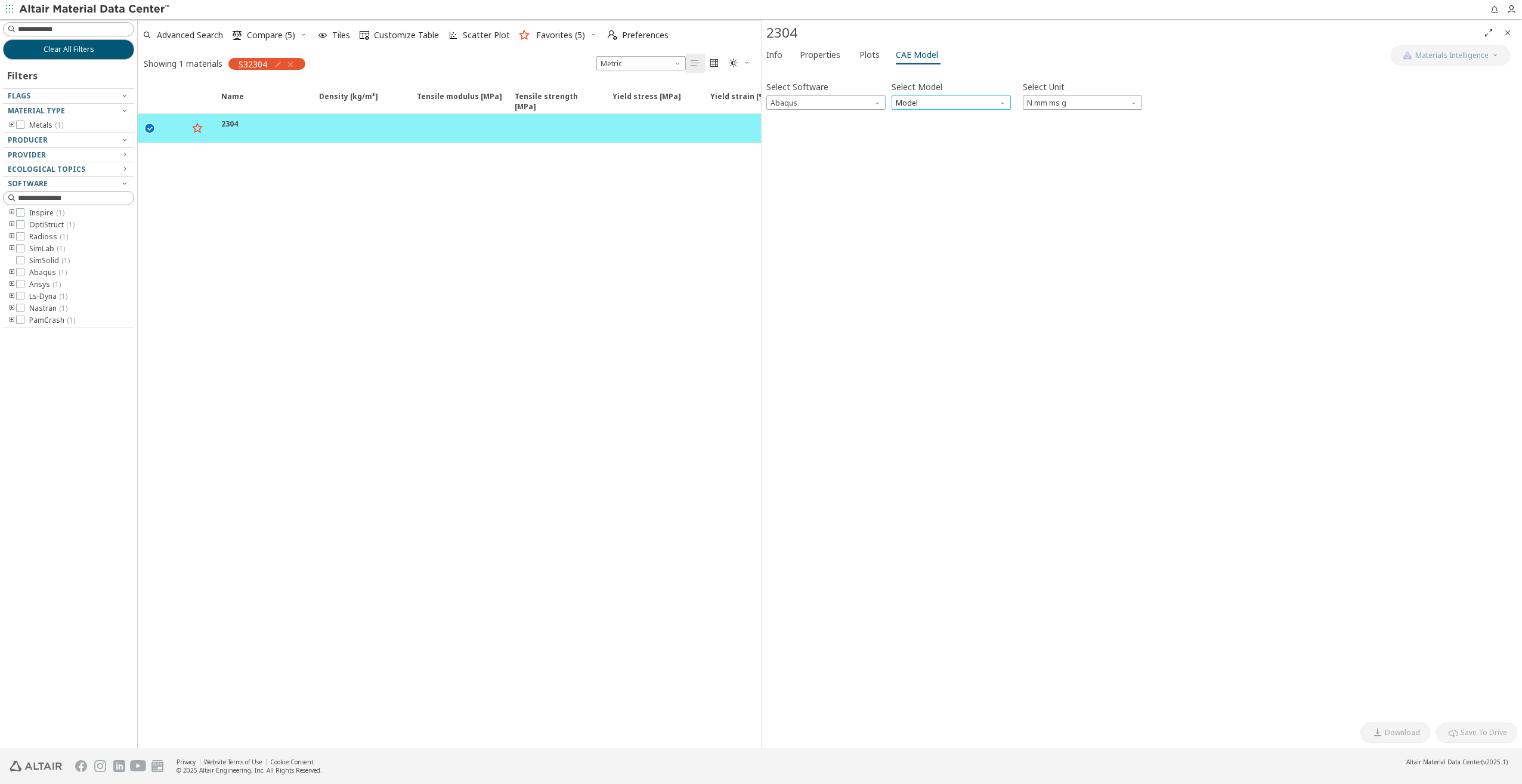
click at [935, 105] on span "Model" at bounding box center [951, 102] width 119 height 15
click at [910, 144] on span "Plastic" at bounding box center [909, 146] width 22 height 9
click at [779, 127] on icon "button" at bounding box center [776, 127] width 9 height 9
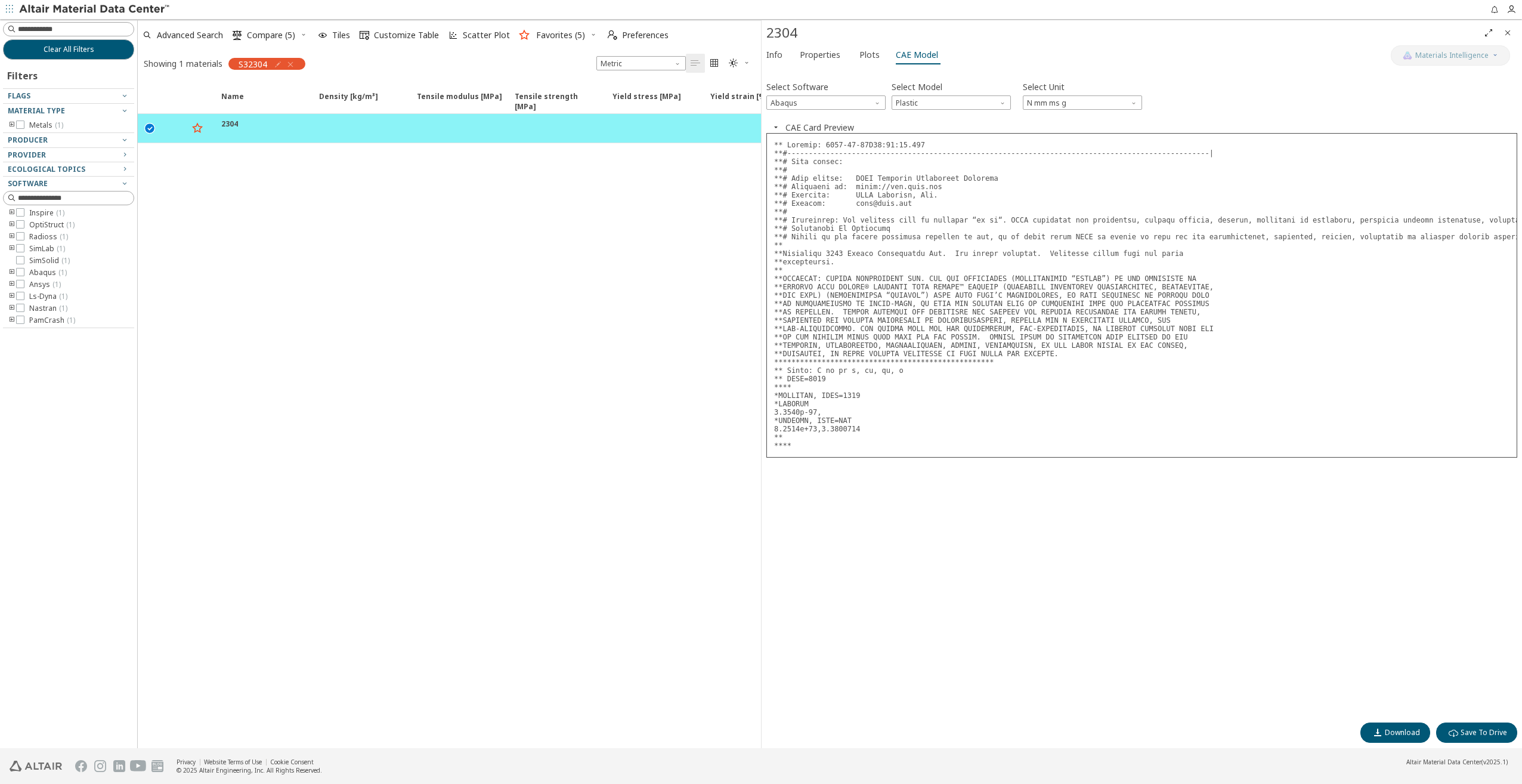
click at [840, 279] on pre at bounding box center [1142, 295] width 751 height 325
click at [1043, 101] on span "N mm ms g" at bounding box center [1082, 102] width 119 height 15
click at [918, 101] on span "Plastic" at bounding box center [951, 102] width 119 height 15
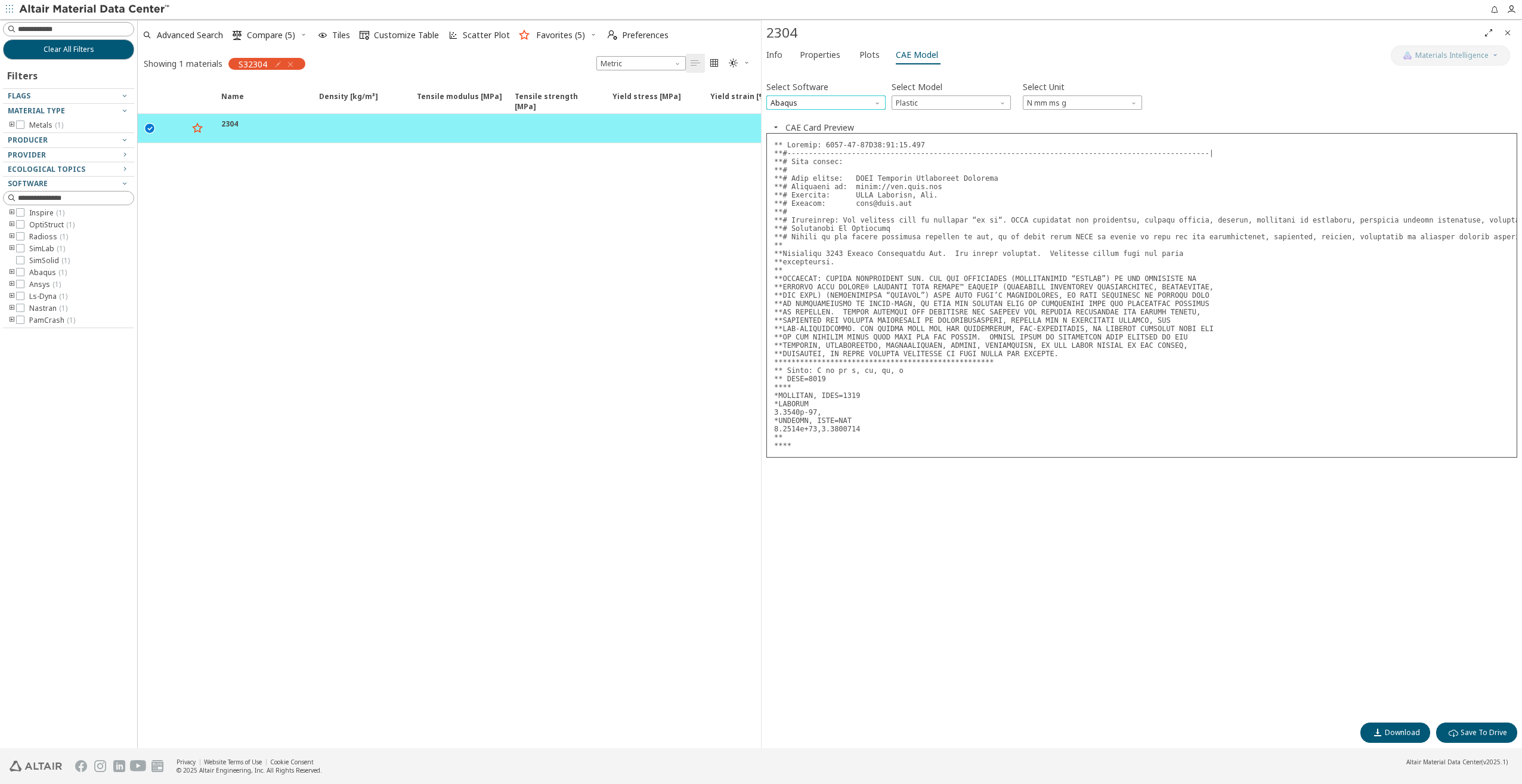
click at [838, 107] on span "Abaqus" at bounding box center [826, 102] width 119 height 15
click at [806, 148] on span "Radioss" at bounding box center [826, 146] width 110 height 8
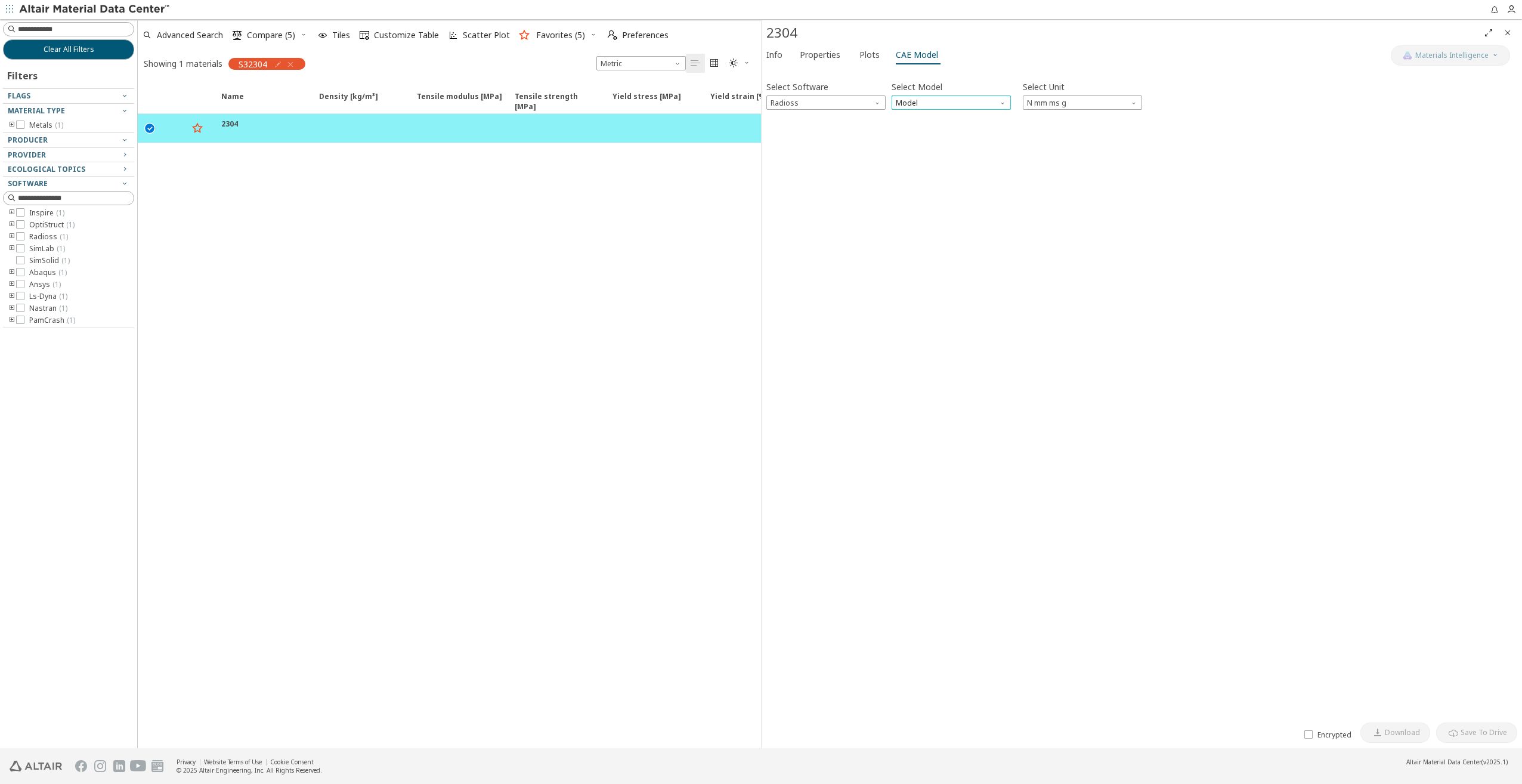
click at [951, 104] on span "Model" at bounding box center [951, 102] width 119 height 15
click at [912, 129] on span "Law36" at bounding box center [908, 132] width 21 height 9
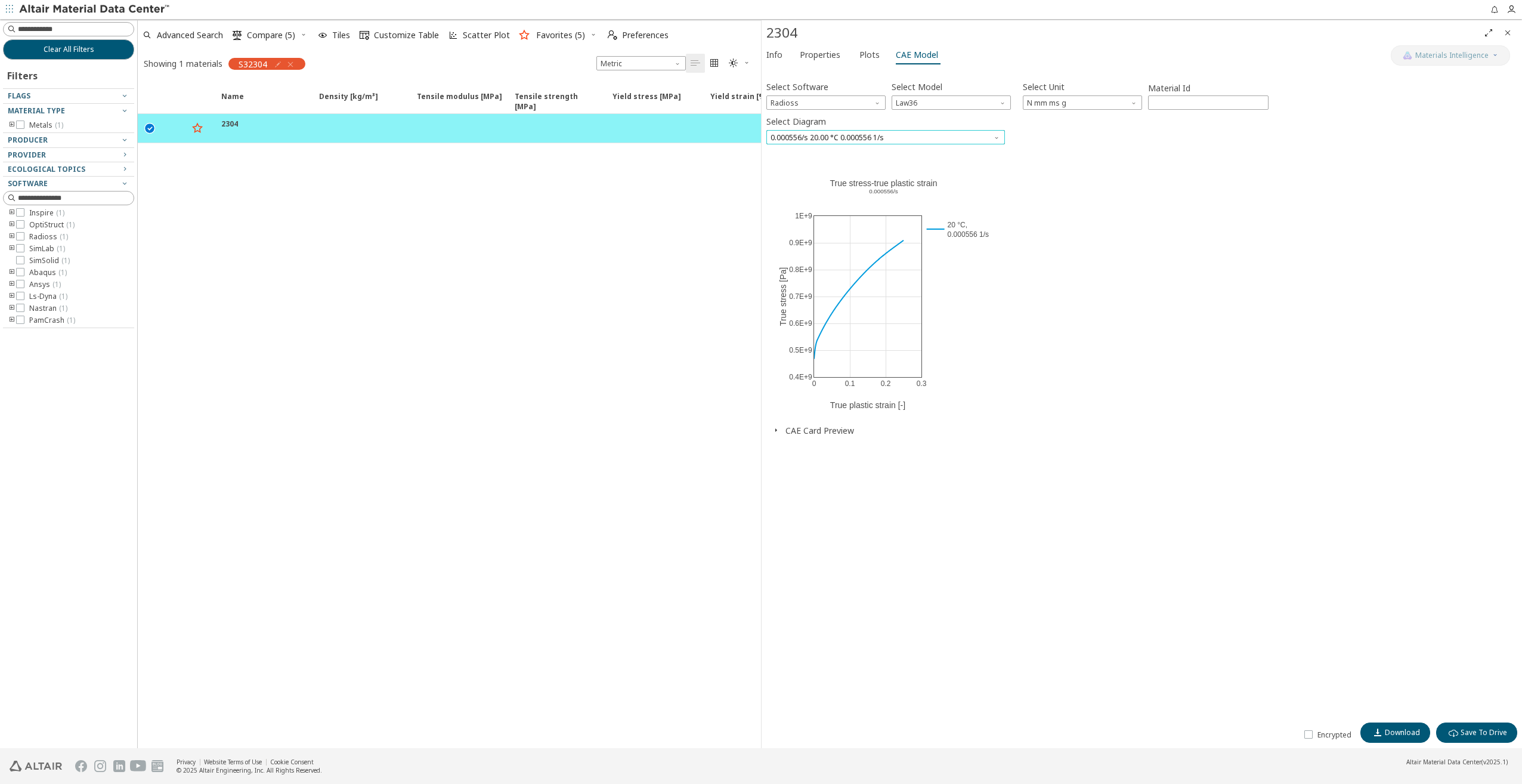
click at [851, 139] on span "0.000556/s 20.00 °C 0.000556 1/s" at bounding box center [886, 137] width 239 height 15
click at [848, 208] on span "0.000556/s 20.00 °C 0.000556 1/s" at bounding box center [828, 209] width 113 height 9
click at [812, 99] on span "Radioss" at bounding box center [826, 102] width 119 height 15
click at [792, 229] on span "Nastran" at bounding box center [786, 232] width 28 height 9
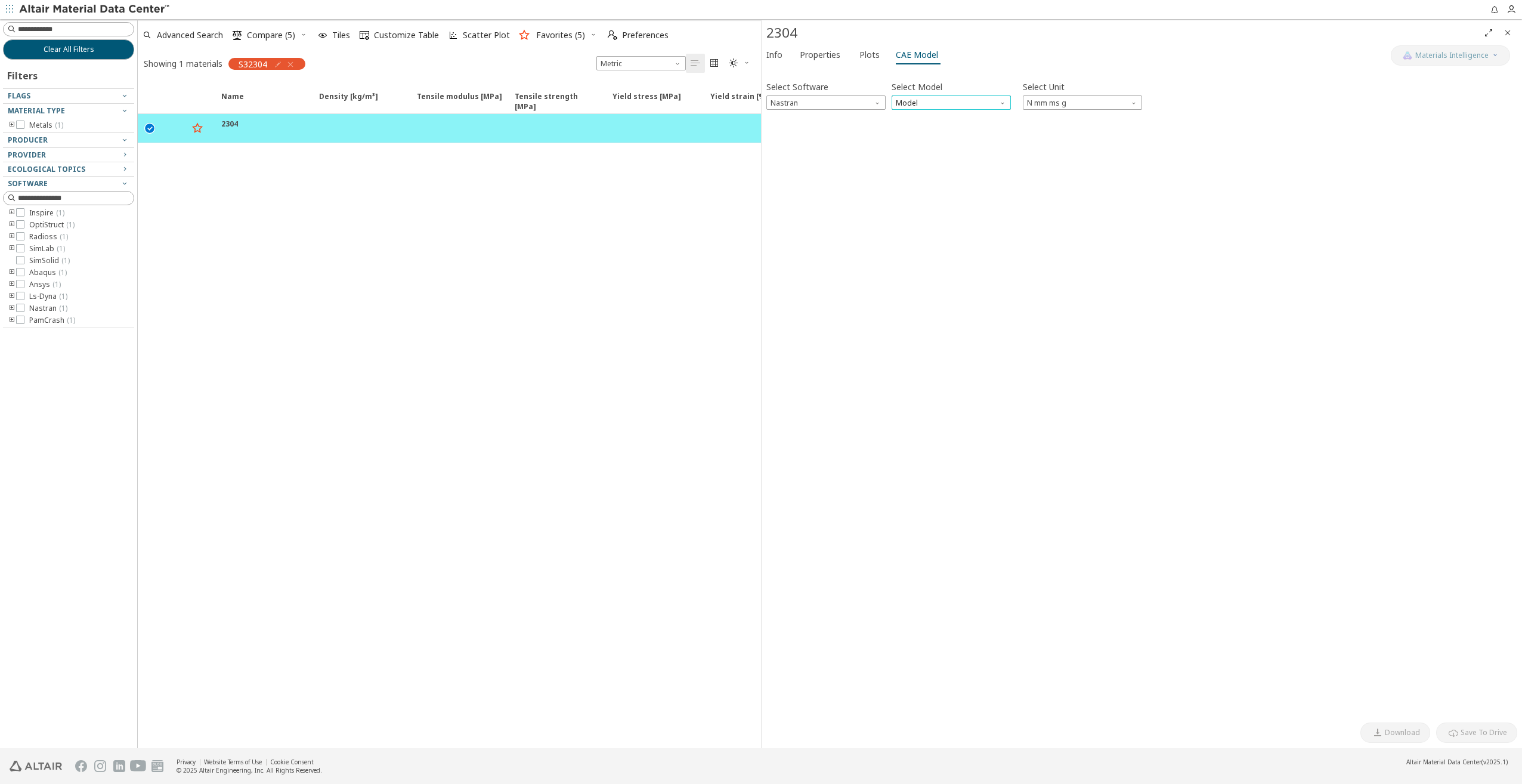
click at [909, 105] on span "Model" at bounding box center [951, 102] width 119 height 15
click at [911, 128] on span "MATS1" at bounding box center [910, 132] width 24 height 9
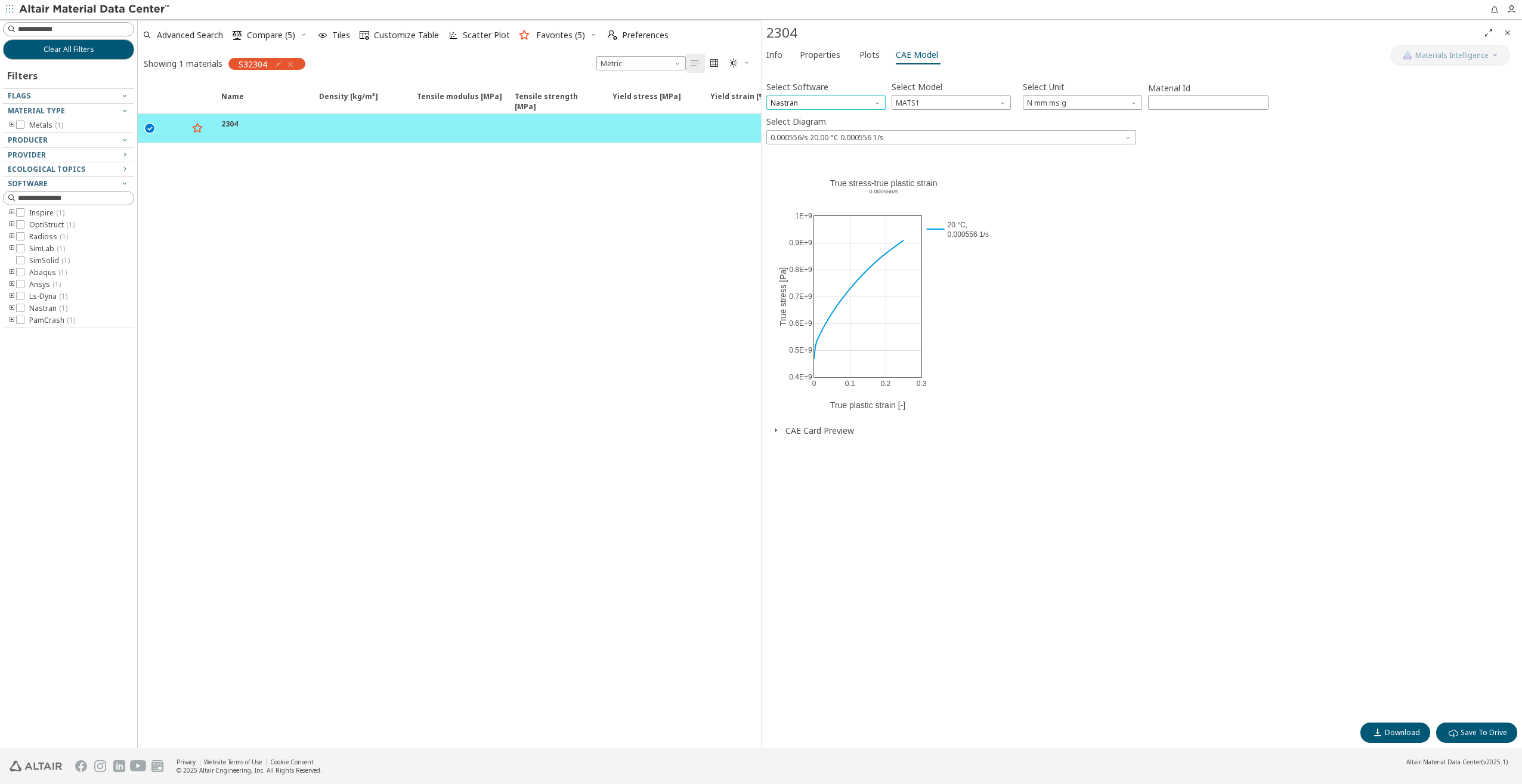
click at [837, 104] on span "Nastran" at bounding box center [826, 102] width 119 height 15
click at [808, 129] on span "OptiStruct" at bounding box center [826, 131] width 110 height 8
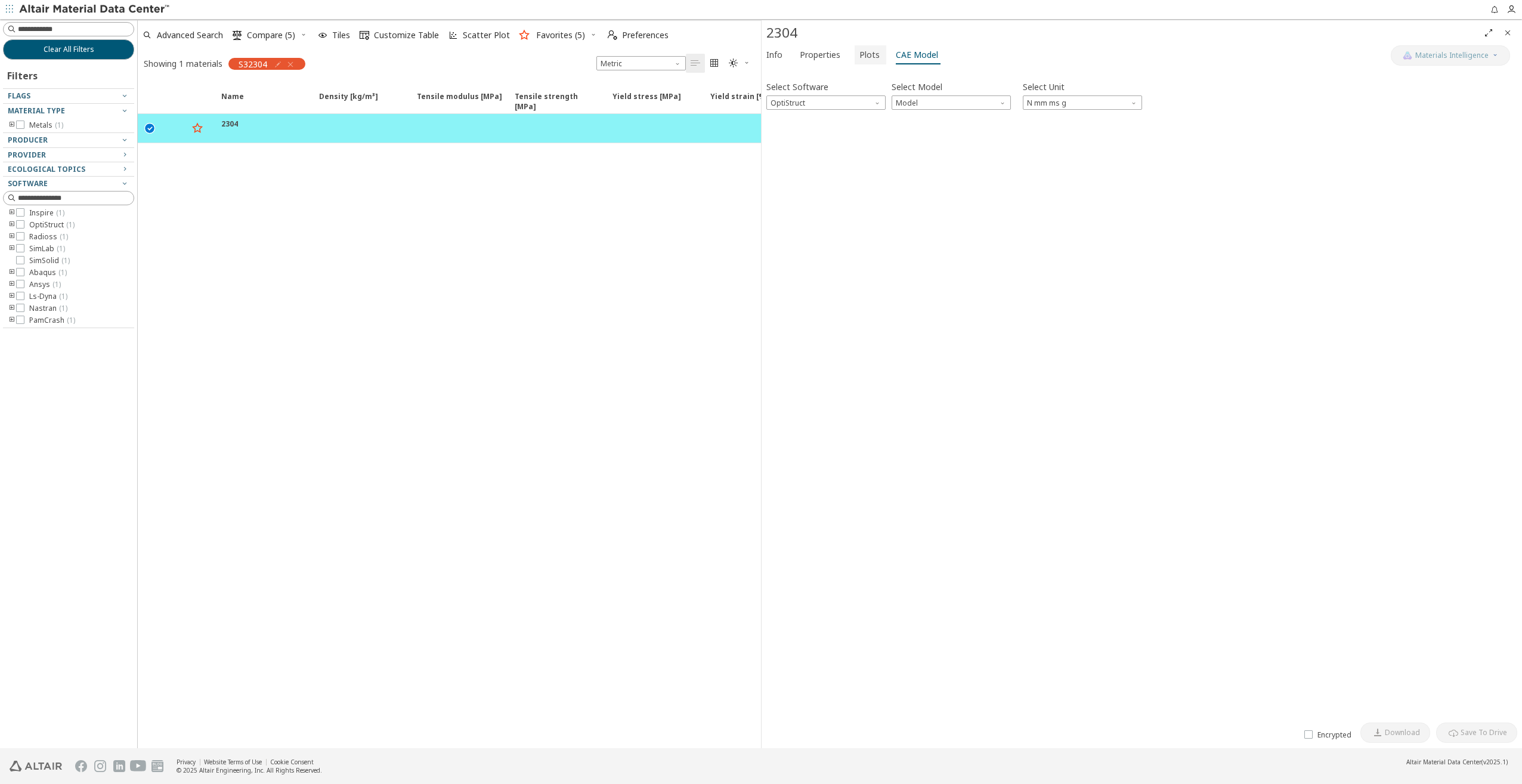
click at [865, 53] on span "Plots" at bounding box center [870, 54] width 20 height 19
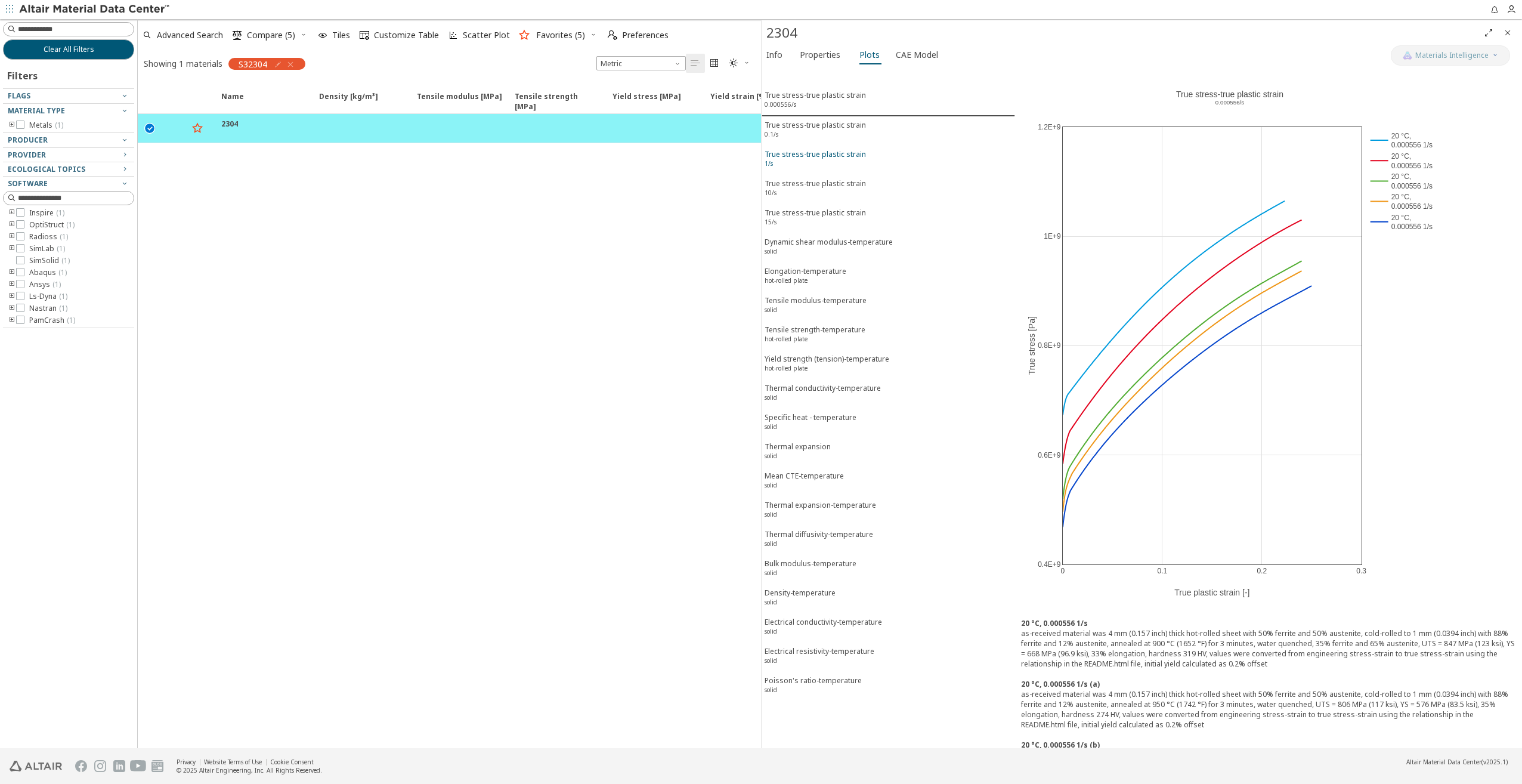
click at [794, 154] on div "True stress-true plastic strain 1/s" at bounding box center [815, 160] width 101 height 22
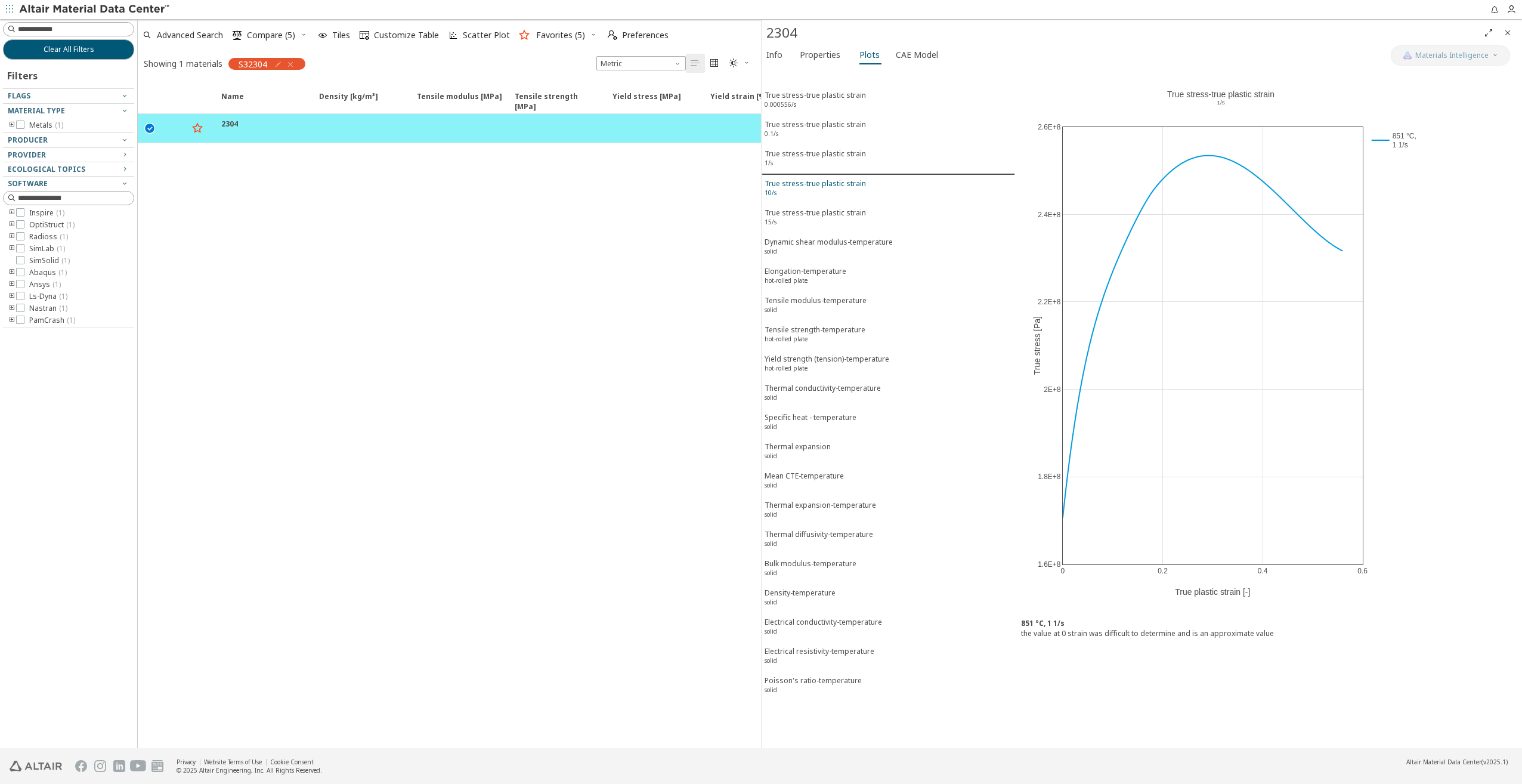
click at [799, 176] on button "True stress-true plastic strain 10/s" at bounding box center [888, 189] width 254 height 30
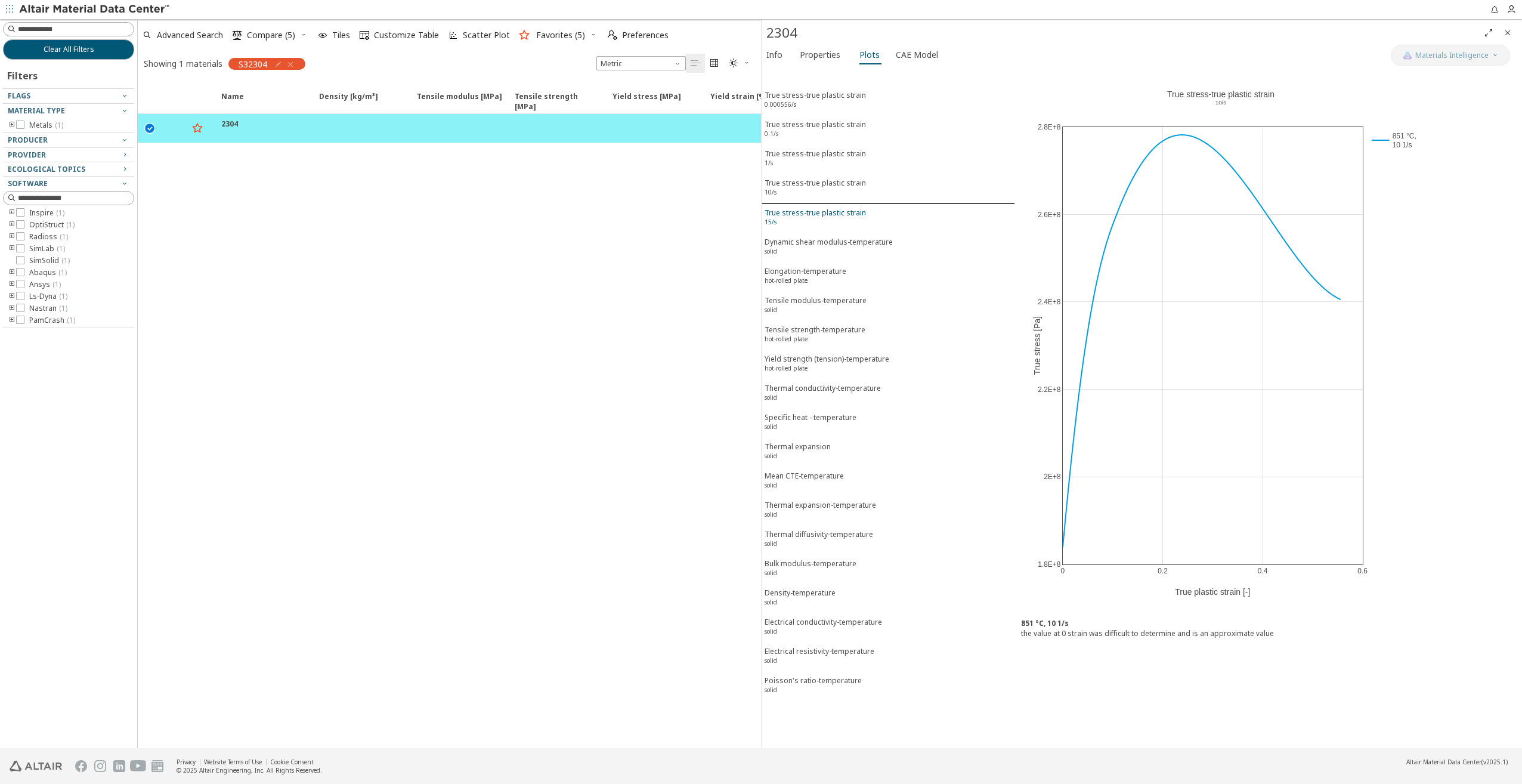
click at [804, 216] on div "True stress-true plastic strain 15/s" at bounding box center [815, 219] width 101 height 22
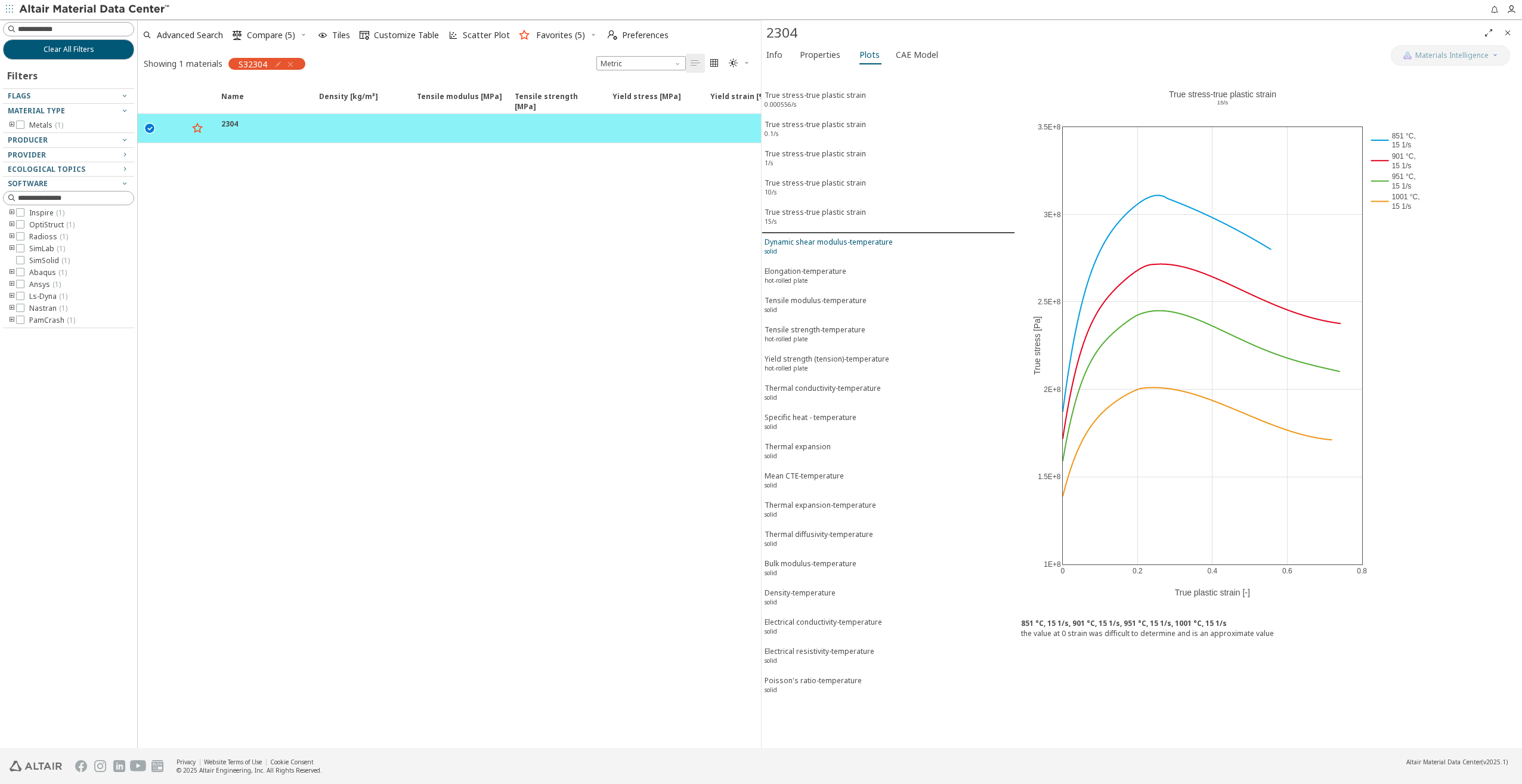
click at [792, 244] on div "Dynamic shear modulus-temperature solid" at bounding box center [828, 248] width 128 height 22
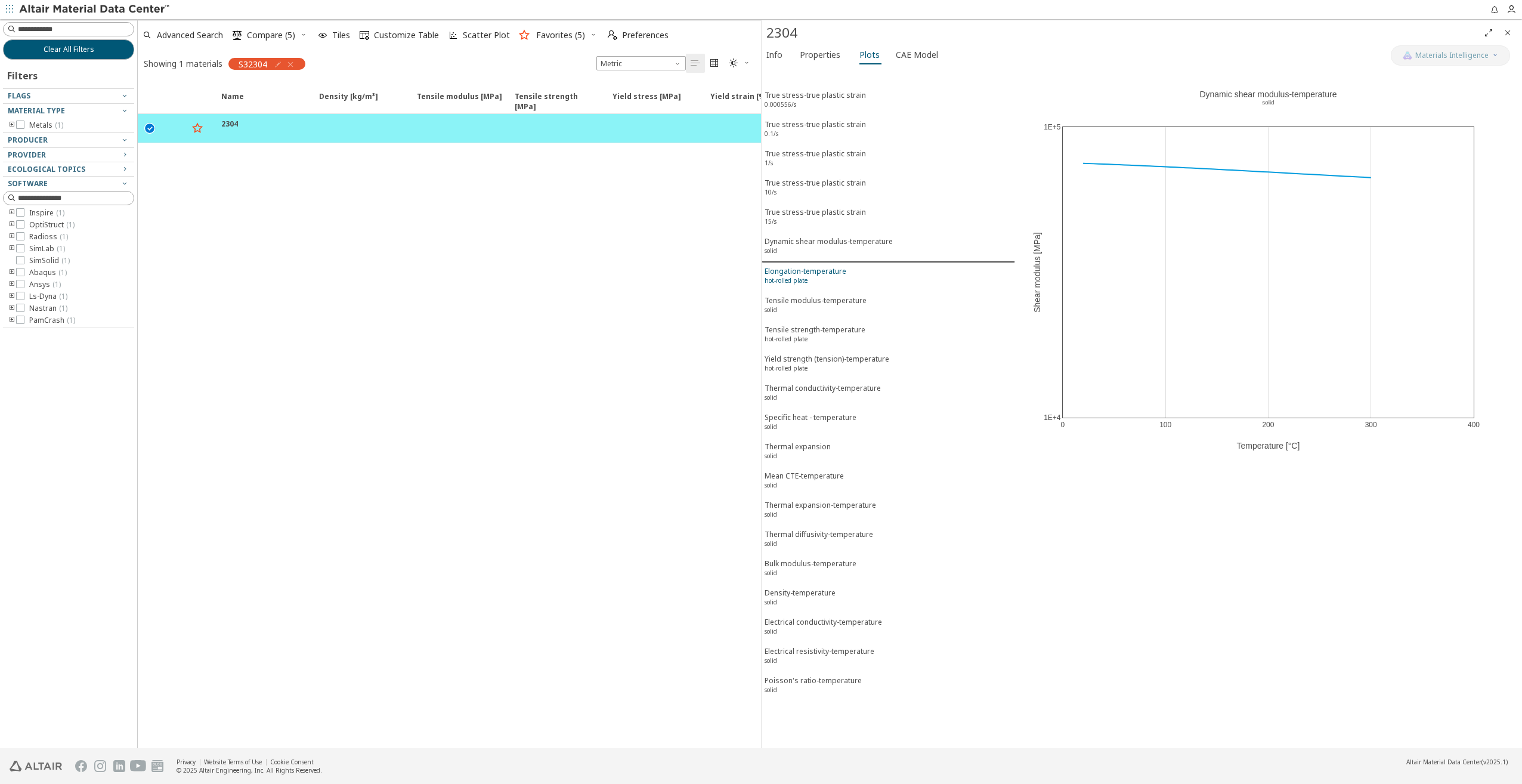
click at [791, 272] on div "Elongation-temperature hot-rolled plate" at bounding box center [805, 277] width 82 height 22
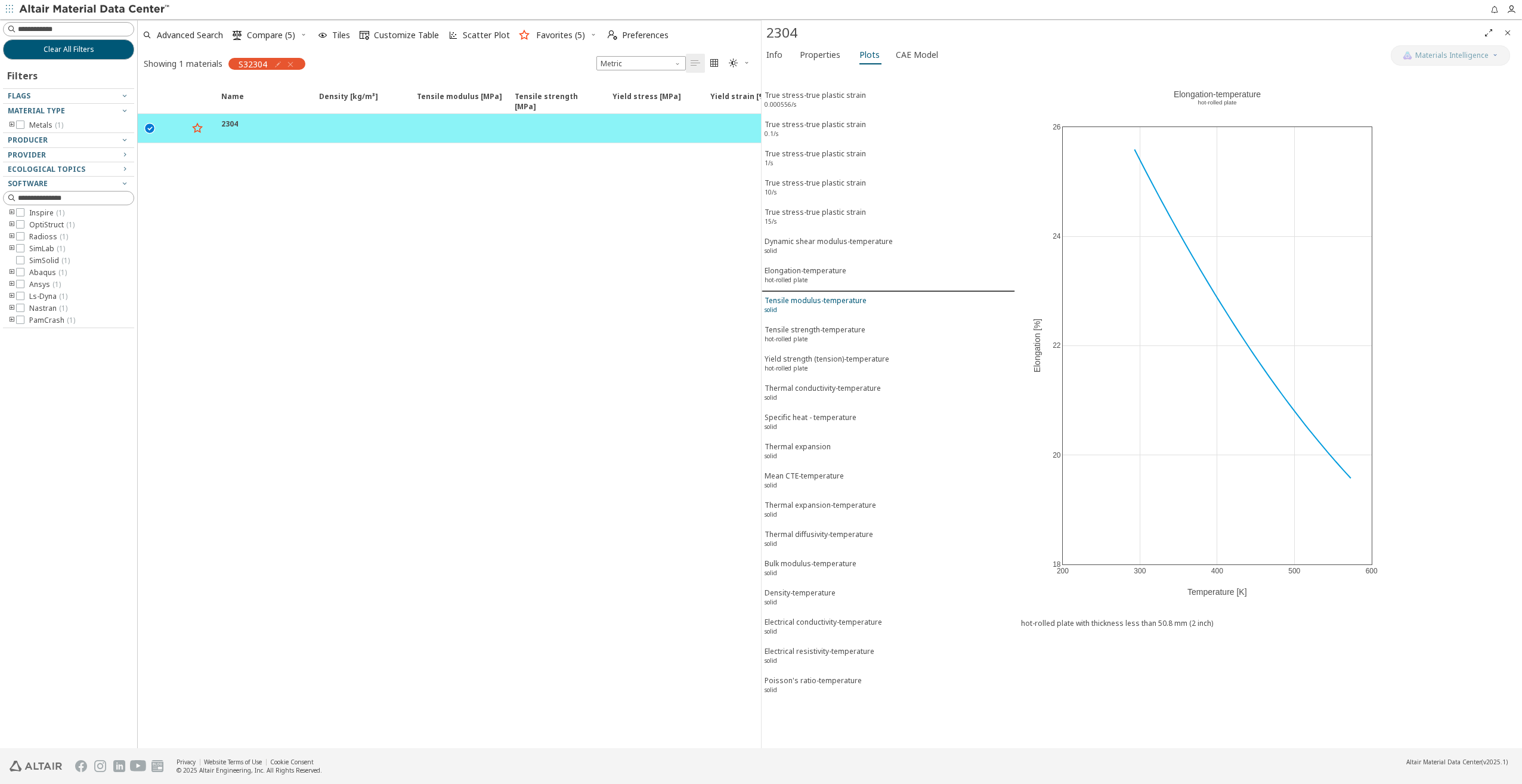
click at [796, 296] on div "Tensile modulus-temperature solid" at bounding box center [815, 306] width 102 height 22
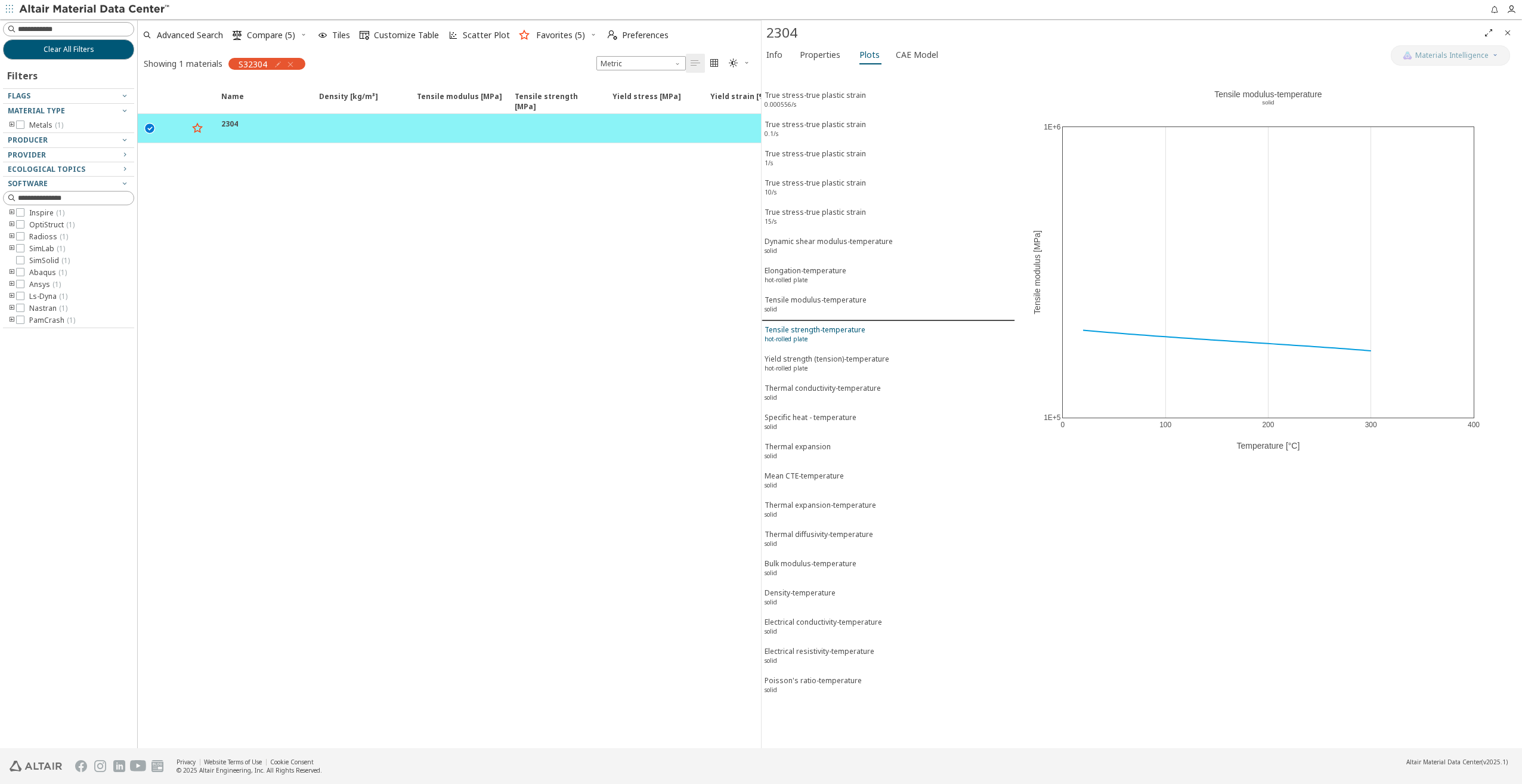
click at [806, 347] on button "Tensile strength-temperature hot-rolled plate" at bounding box center [888, 336] width 254 height 30
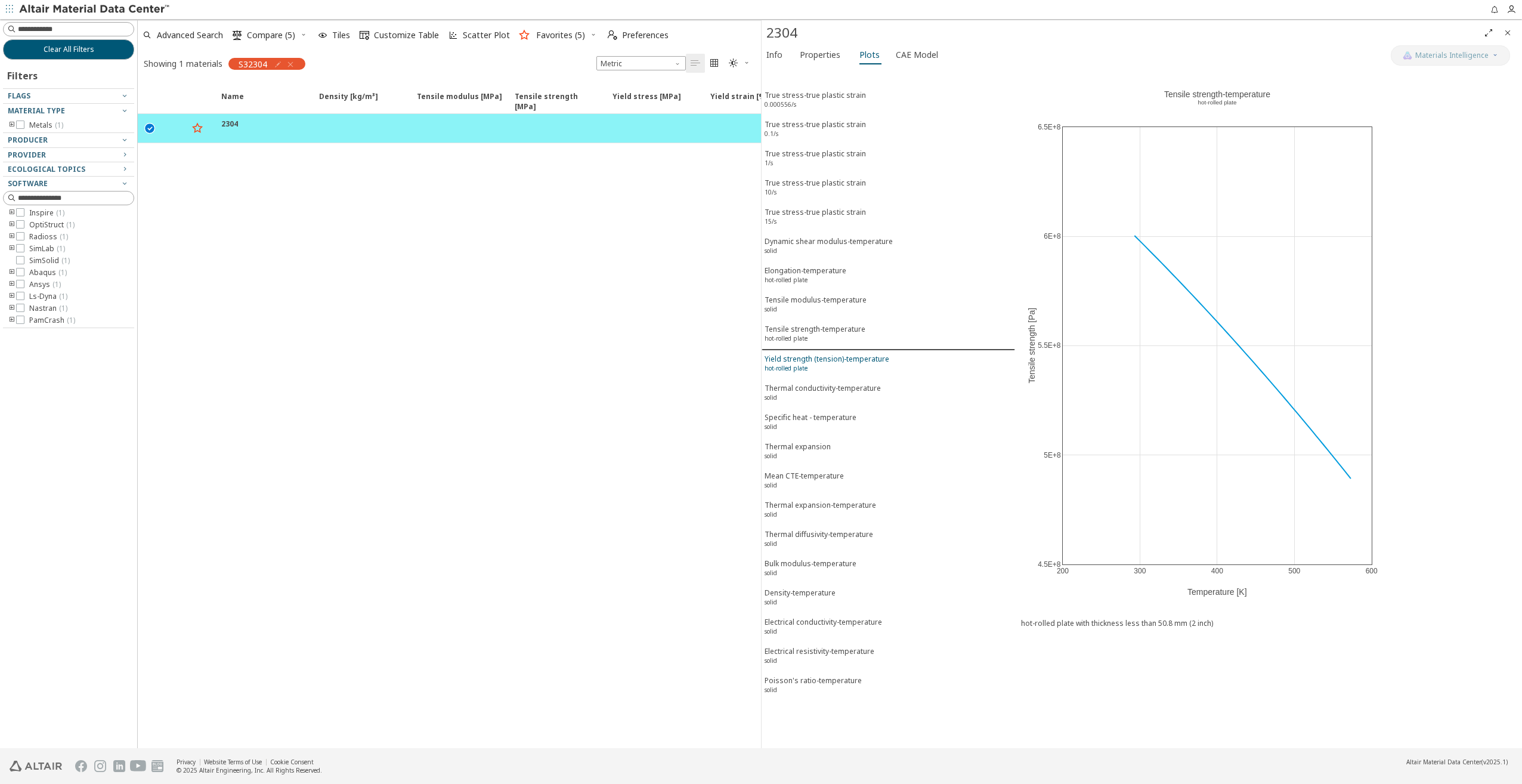
click at [805, 365] on sup "hot-rolled plate" at bounding box center [786, 367] width 43 height 8
click at [804, 334] on sup "hot-rolled plate" at bounding box center [786, 338] width 43 height 8
click at [803, 362] on div "Yield strength (tension)-temperature hot-rolled plate" at bounding box center [826, 364] width 125 height 22
click at [816, 680] on div "Poisson's ratio-temperature solid" at bounding box center [813, 686] width 97 height 22
click at [816, 53] on span "Properties" at bounding box center [820, 54] width 41 height 19
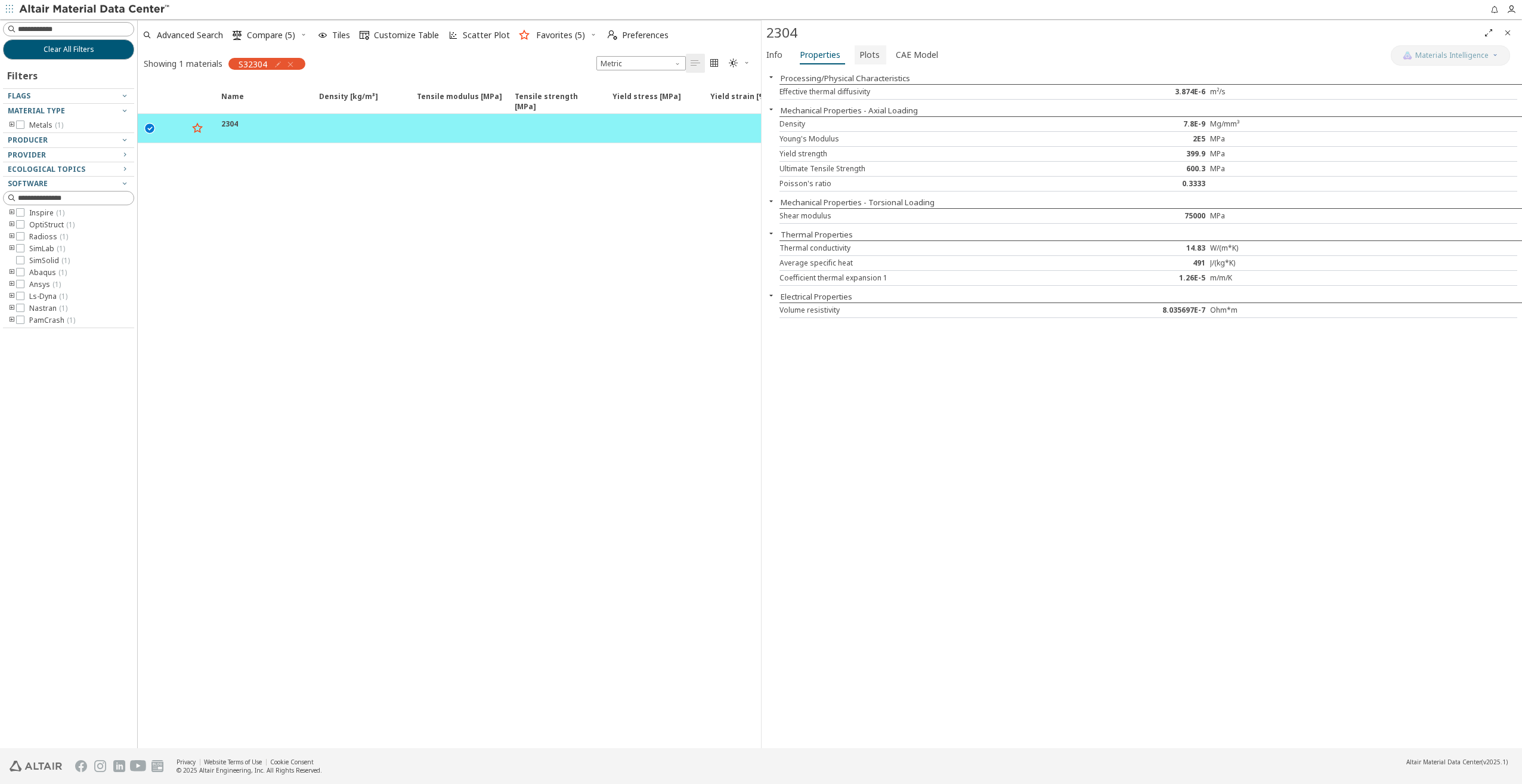
click at [874, 56] on span "Plots" at bounding box center [870, 54] width 20 height 19
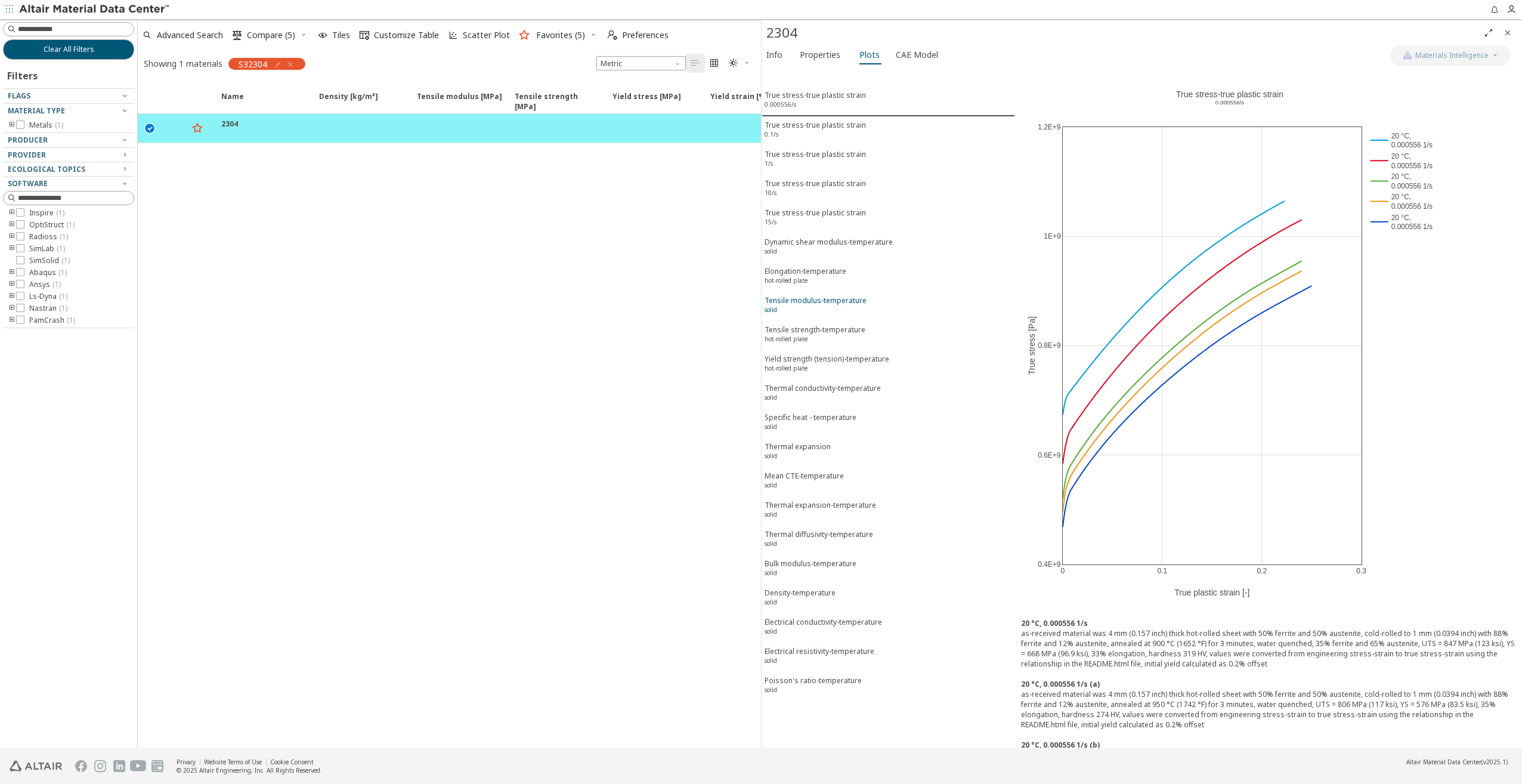
click at [807, 299] on div "Tensile modulus-temperature solid" at bounding box center [815, 306] width 102 height 22
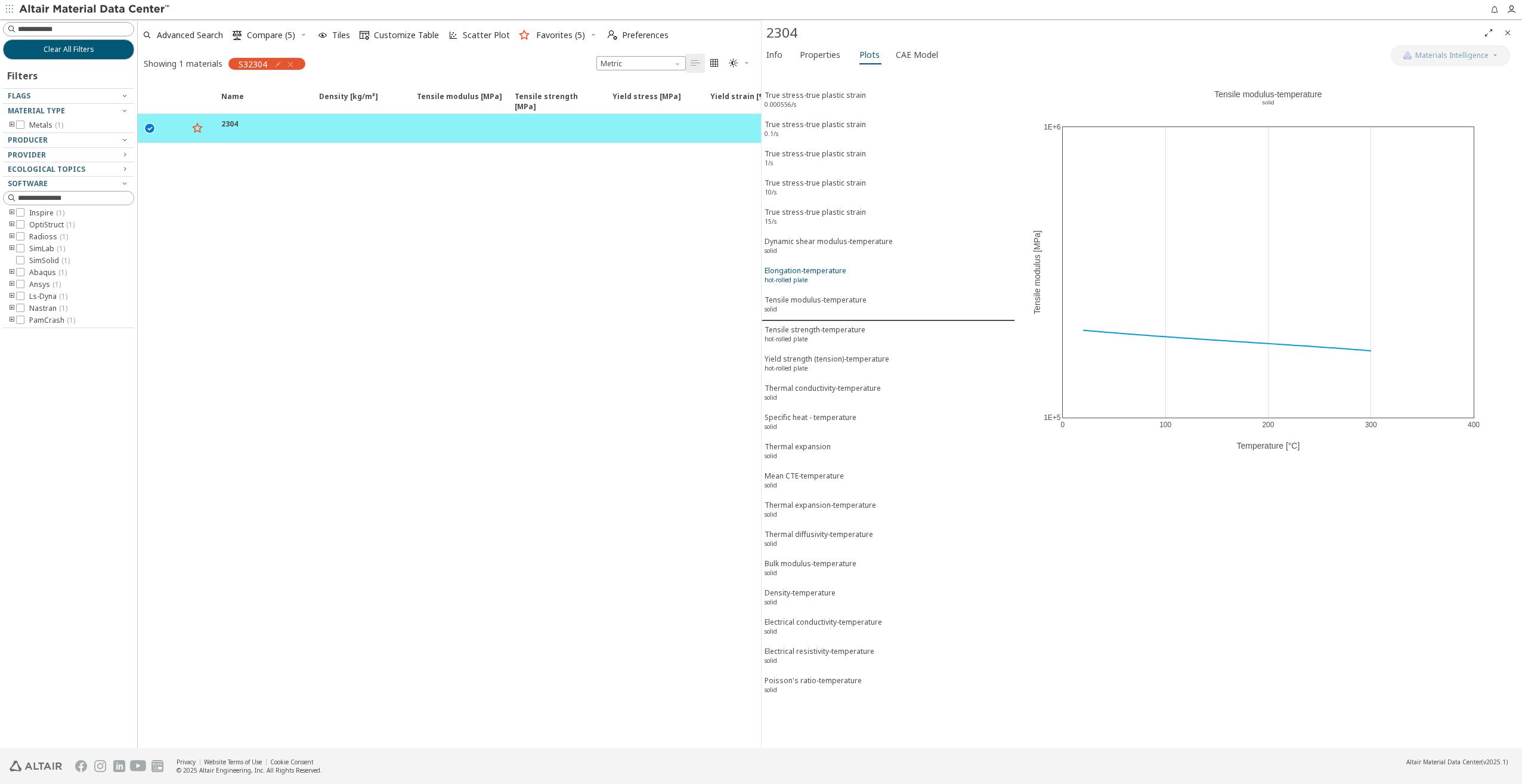
click at [802, 274] on div "Elongation-temperature hot-rolled plate" at bounding box center [805, 277] width 82 height 22
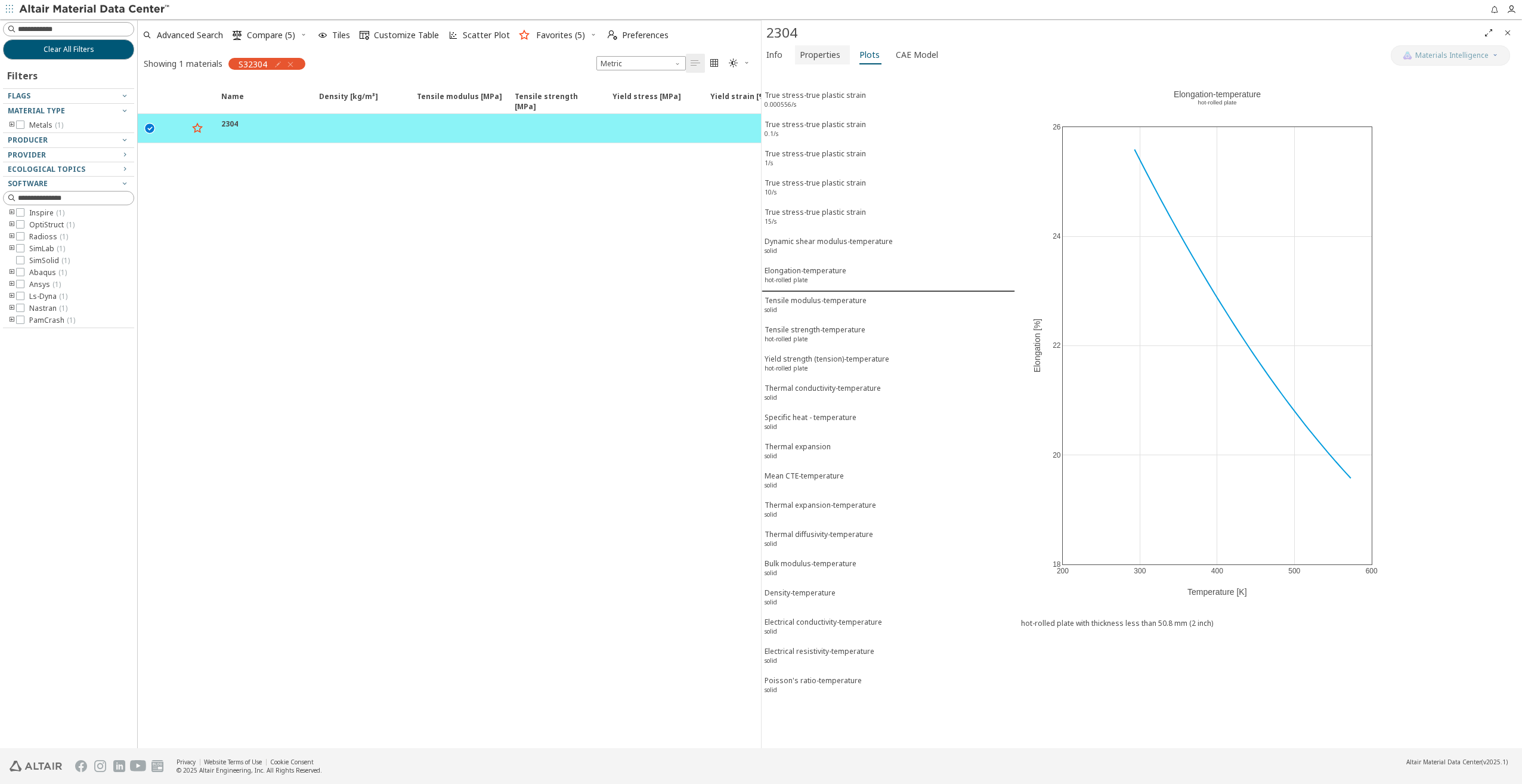
click at [825, 55] on span "Properties" at bounding box center [820, 54] width 41 height 19
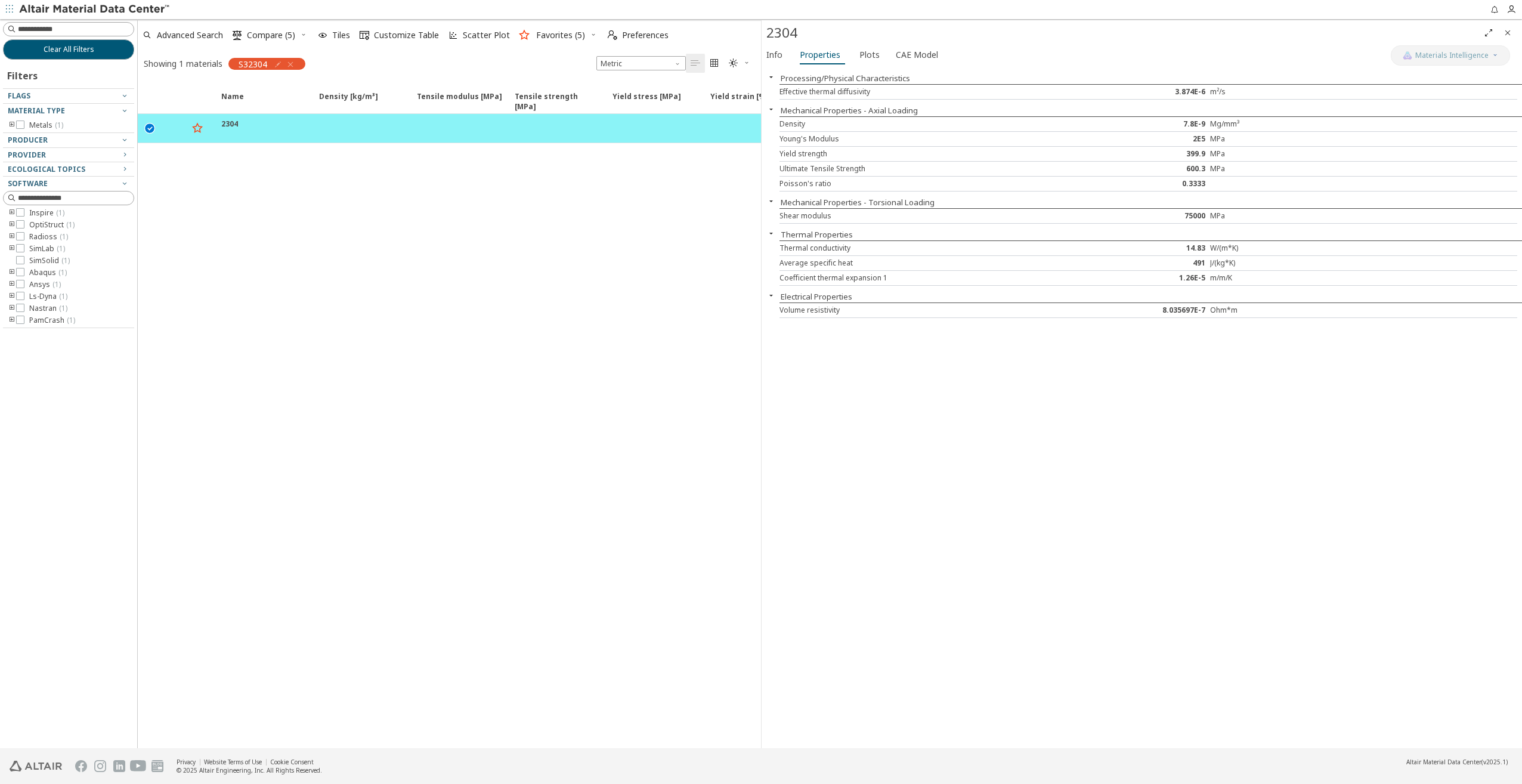
click at [13, 272] on icon "toogle group" at bounding box center [11, 272] width 8 height 9
